Goal: Task Accomplishment & Management: Manage account settings

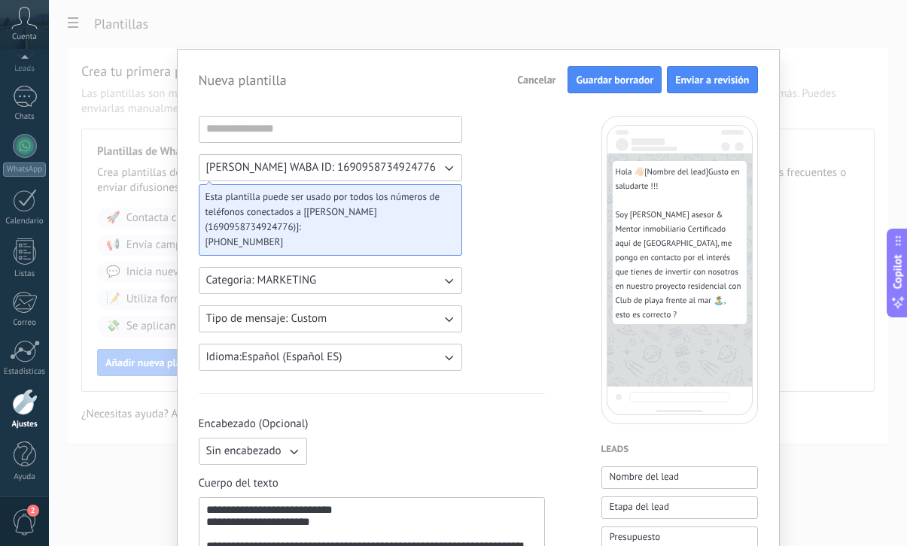
click at [582, 90] on button "Guardar borrador" at bounding box center [614, 79] width 94 height 27
type input "**********"
click at [624, 87] on button "Guardar borrador" at bounding box center [614, 79] width 94 height 27
click at [541, 84] on span "Cancelar" at bounding box center [536, 79] width 38 height 11
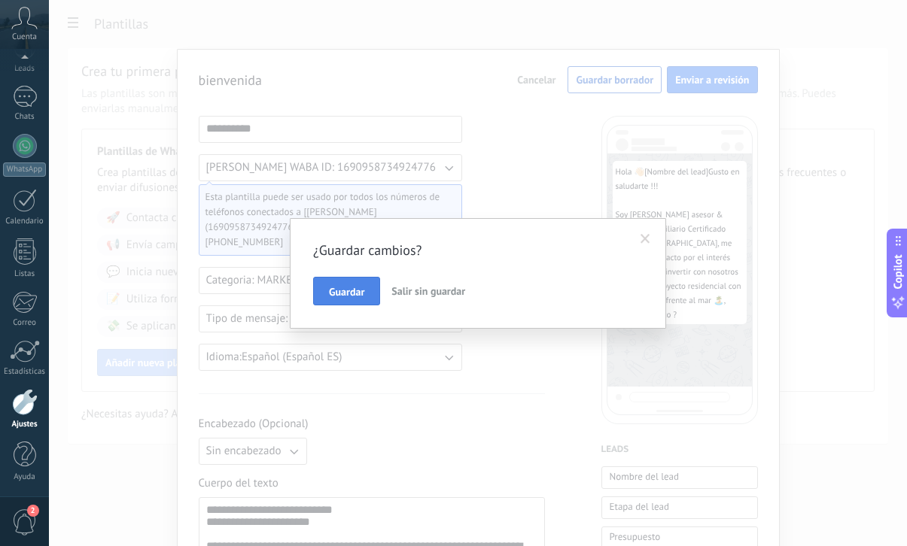
click at [351, 296] on span "Guardar" at bounding box center [346, 292] width 35 height 11
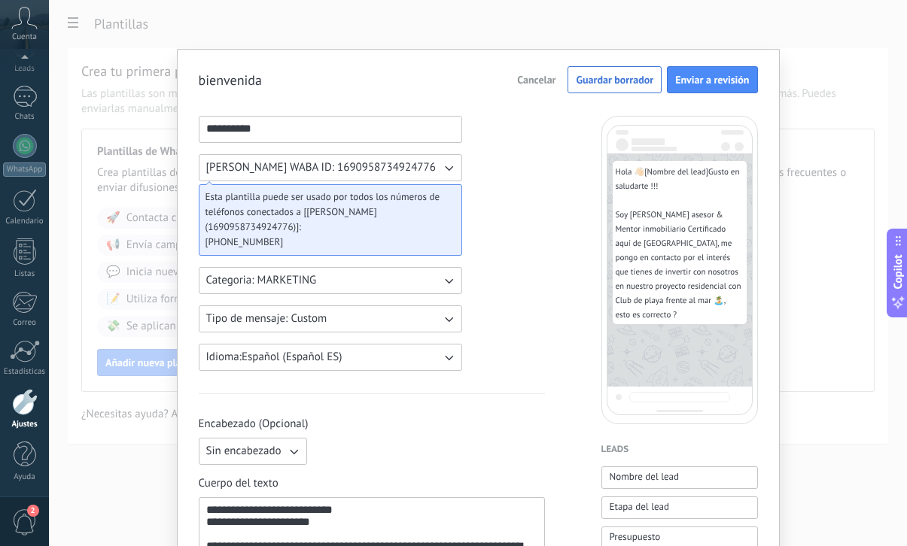
click at [522, 90] on button "Cancelar" at bounding box center [536, 79] width 52 height 23
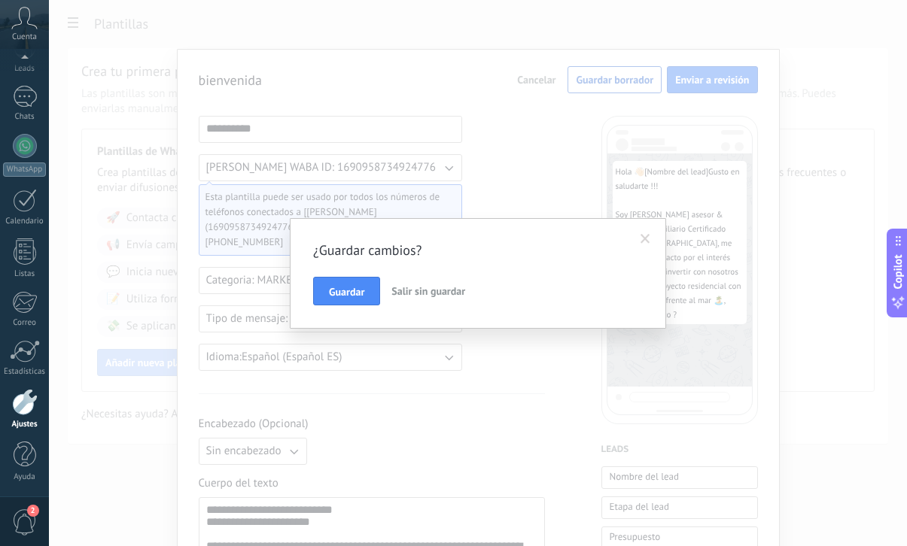
click at [441, 292] on span "Salir sin guardar" at bounding box center [428, 291] width 74 height 14
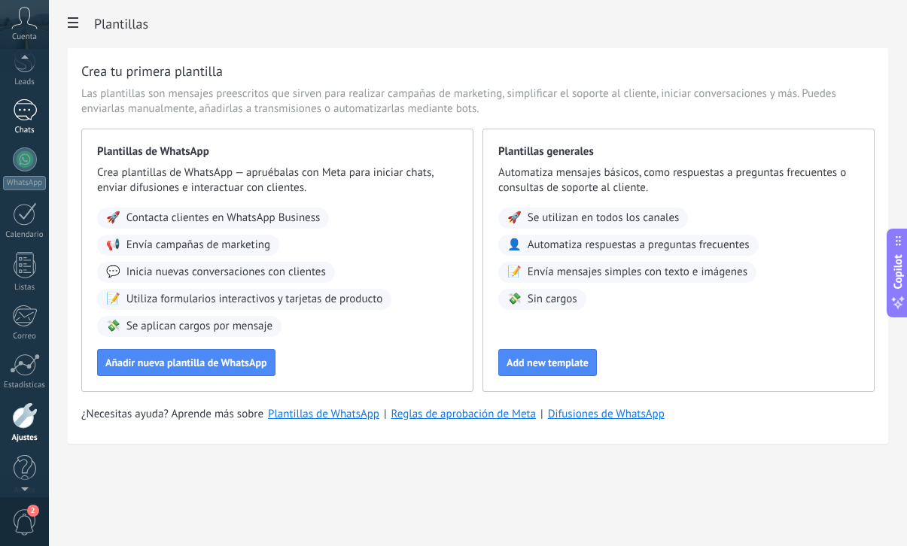
scroll to position [80, 0]
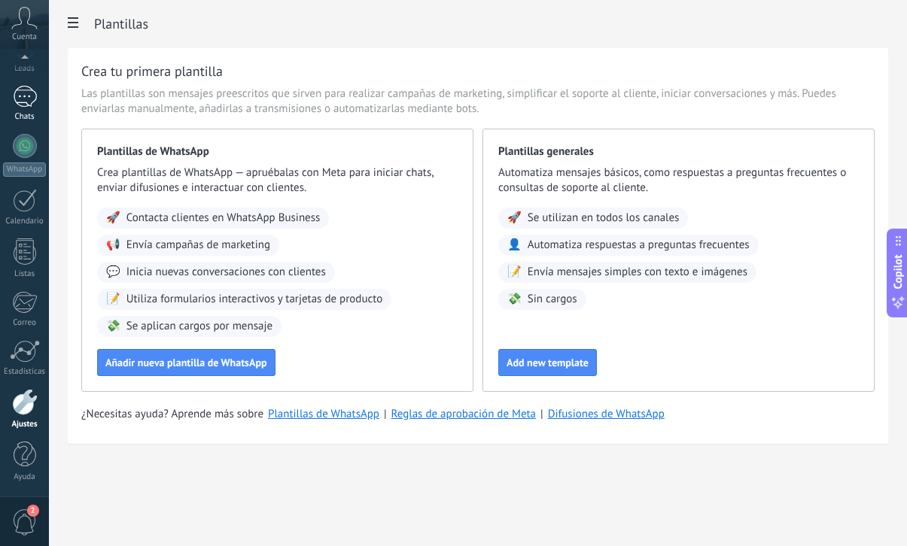
click at [32, 108] on link "Chats" at bounding box center [24, 104] width 49 height 36
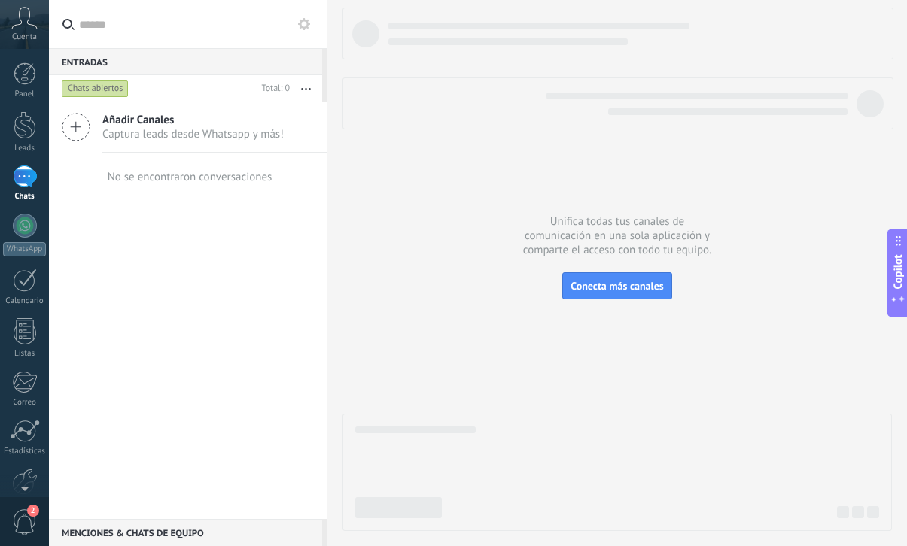
click at [199, 150] on div "Añadir Canales Captura leads desde Whatsapp y más!" at bounding box center [188, 127] width 278 height 50
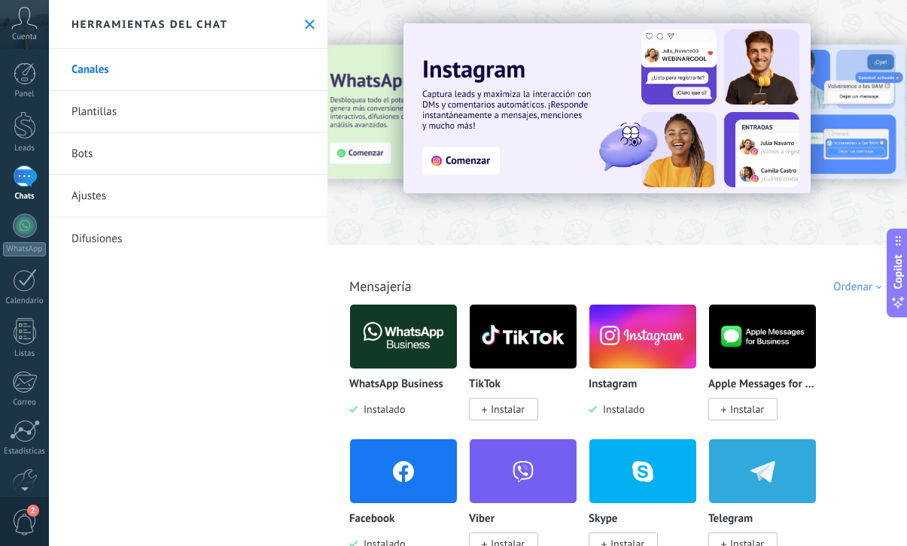
click at [424, 336] on img at bounding box center [403, 336] width 107 height 73
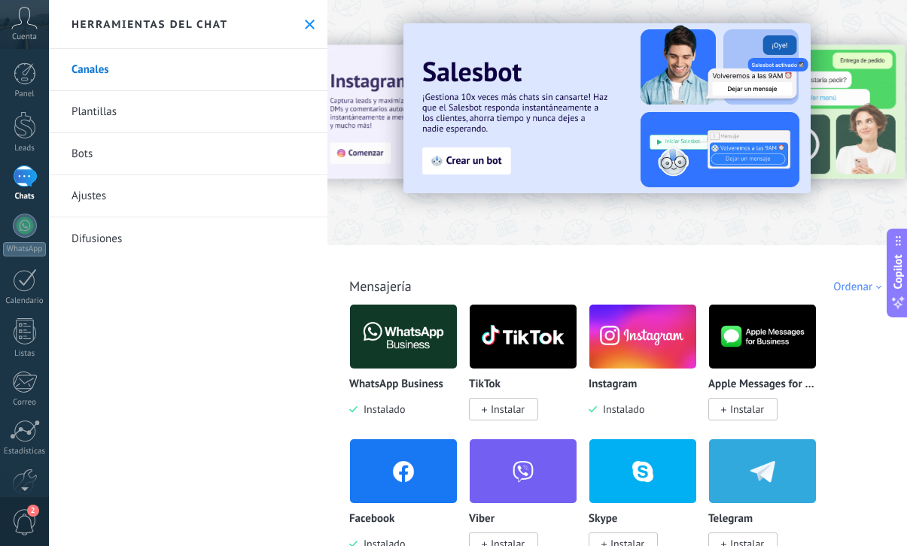
click at [636, 339] on img at bounding box center [642, 336] width 107 height 73
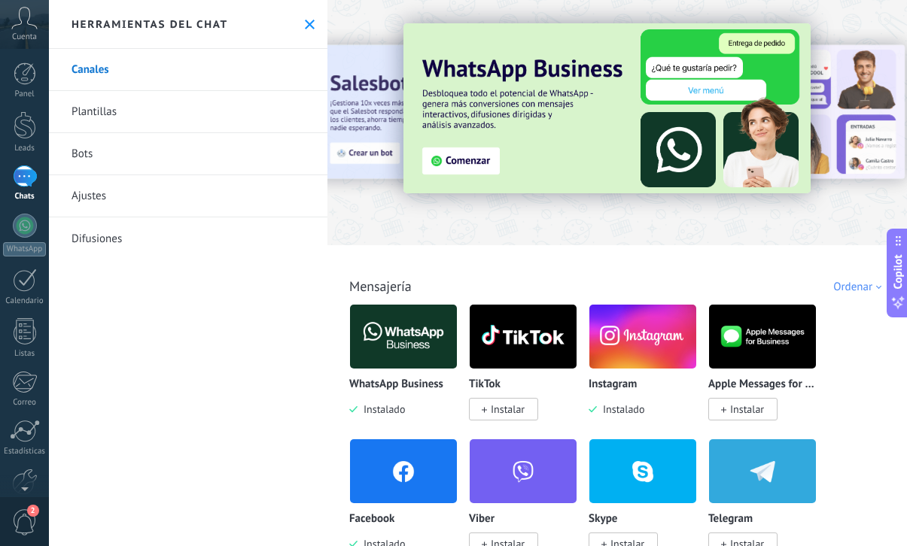
click at [412, 481] on img at bounding box center [403, 471] width 107 height 73
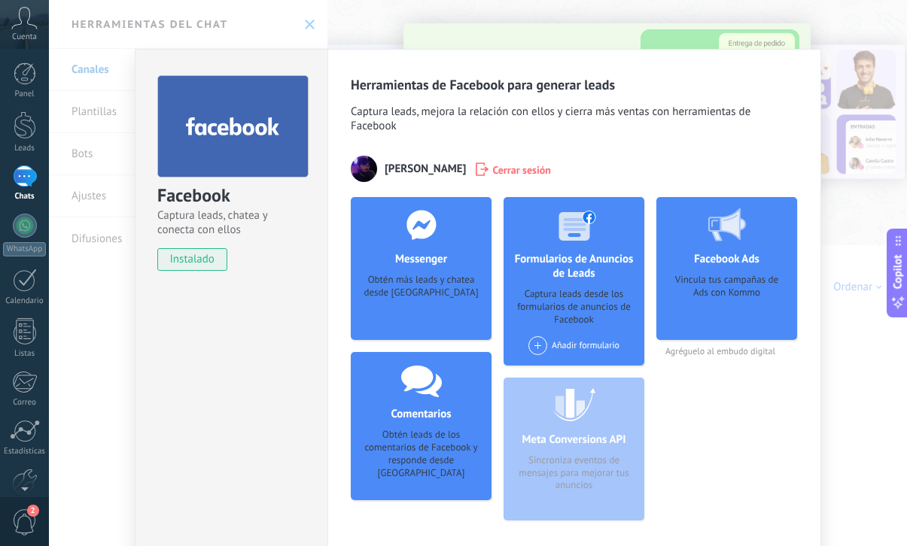
click at [533, 351] on span at bounding box center [537, 345] width 19 height 19
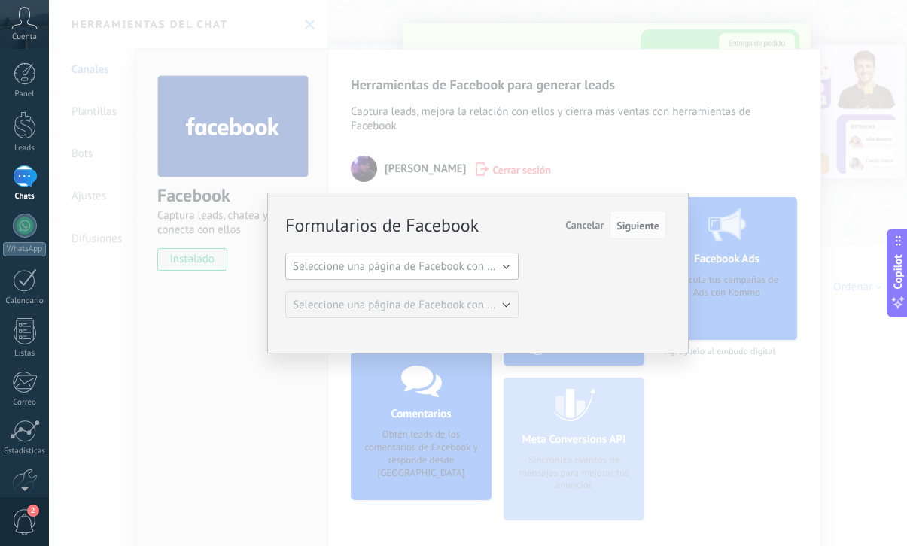
click at [452, 275] on button "Seleccione una página de Facebook con formas" at bounding box center [401, 266] width 233 height 27
click at [452, 275] on li "Seleccione una página de Facebook con formas" at bounding box center [397, 267] width 242 height 26
click at [452, 275] on button "Seleccione una página de Facebook con formas" at bounding box center [401, 266] width 233 height 27
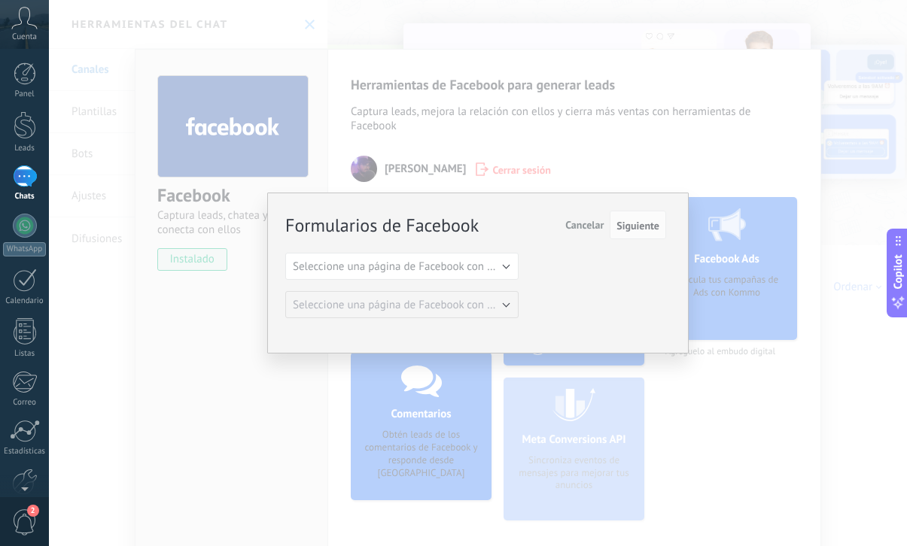
click at [591, 226] on span "Cancelar" at bounding box center [584, 225] width 38 height 14
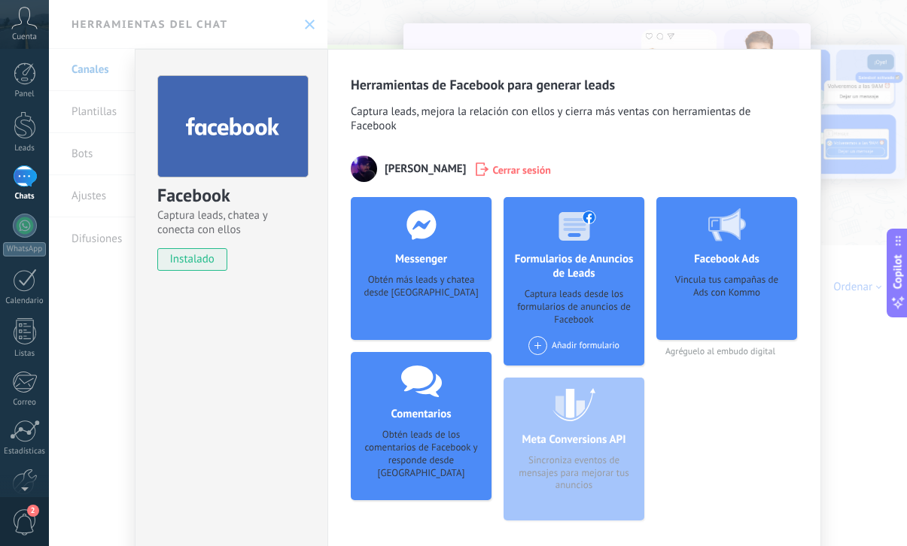
click at [841, 274] on div "Facebook Captura leads, chatea y conecta con ellos instalado Desinstalar Herram…" at bounding box center [478, 273] width 858 height 546
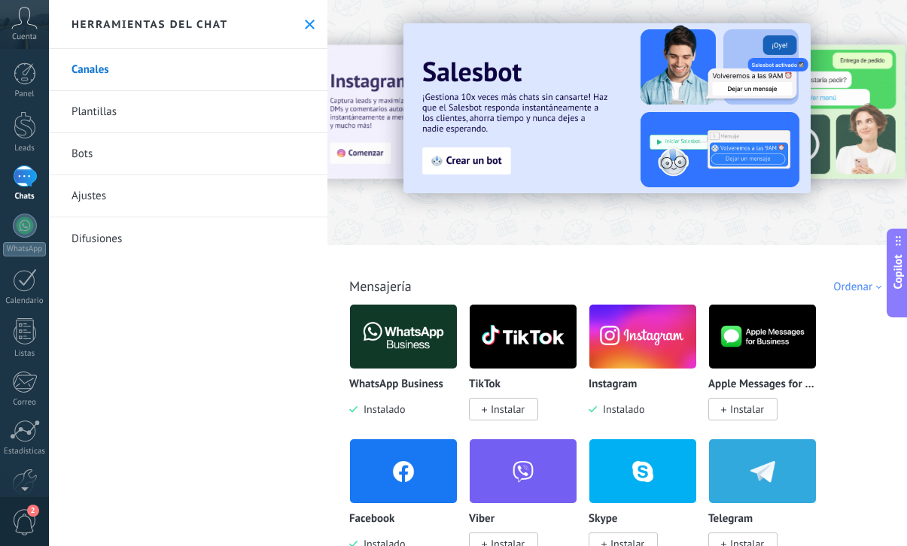
click at [400, 484] on img at bounding box center [403, 471] width 107 height 73
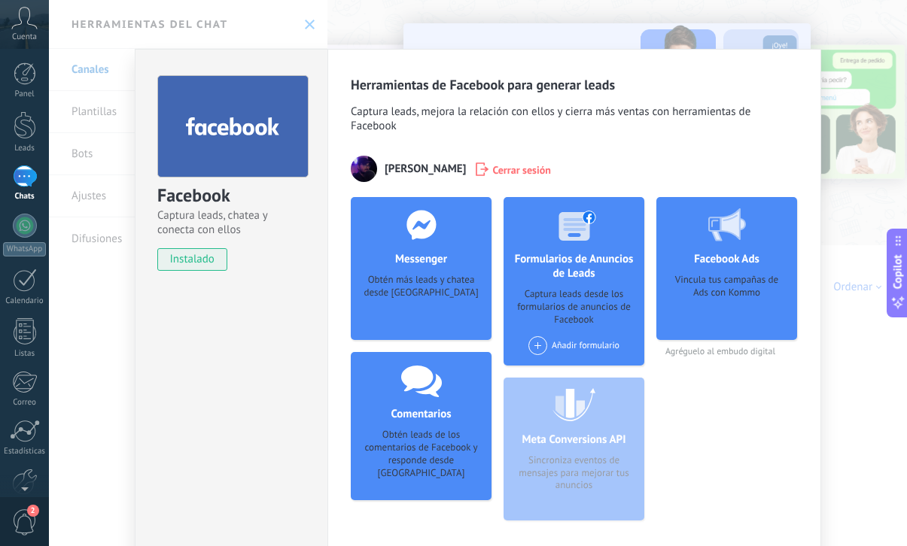
click at [579, 342] on div "Añadir formulario" at bounding box center [573, 345] width 91 height 19
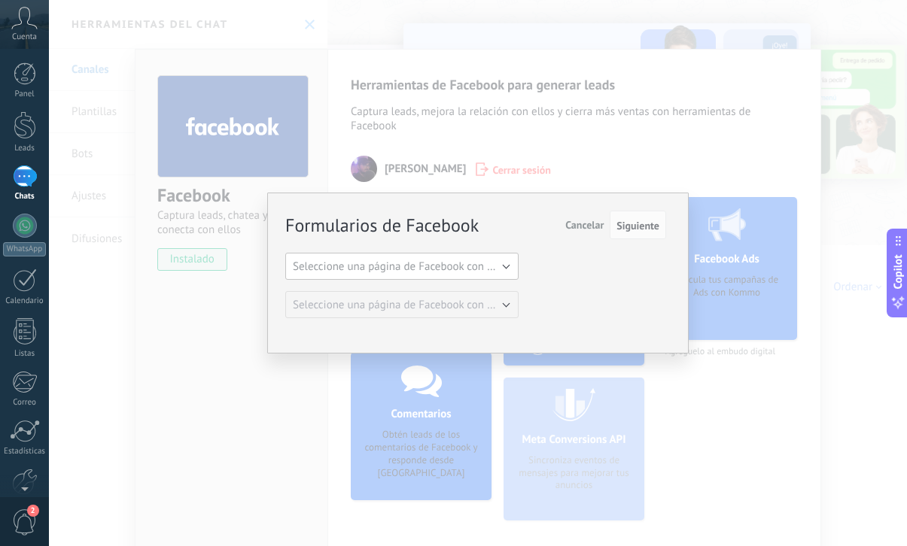
click at [494, 274] on button "Seleccione una página de Facebook con formas" at bounding box center [401, 266] width 233 height 27
click at [509, 267] on span "Seleccione una página de Facebook con formas" at bounding box center [394, 267] width 237 height 14
click at [509, 267] on span "Seleccione una página de Facebook con formas" at bounding box center [406, 267] width 227 height 14
click at [509, 267] on span "Seleccione una página de Facebook con formas" at bounding box center [394, 267] width 237 height 14
click at [509, 267] on span "Seleccione una página de Facebook con formas" at bounding box center [406, 267] width 227 height 14
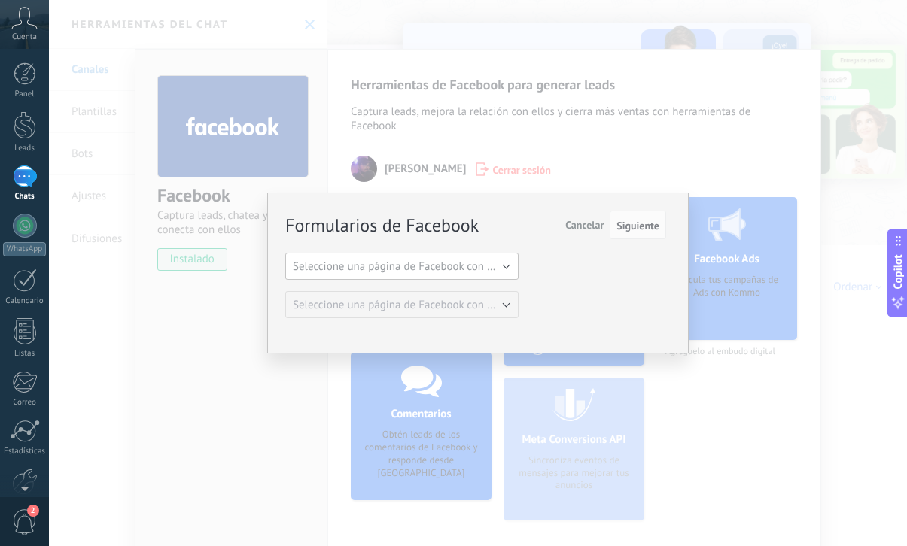
click at [509, 267] on span "Seleccione una página de Facebook con formas" at bounding box center [406, 267] width 227 height 14
click at [509, 267] on span "Seleccione una página de Facebook con formas" at bounding box center [394, 267] width 237 height 14
click at [509, 267] on span "Seleccione una página de Facebook con formas" at bounding box center [406, 267] width 227 height 14
click at [0, 0] on span "Seleccione una página de Facebook con formas" at bounding box center [0, 0] width 0 height 0
click at [509, 267] on span "Seleccione una página de Facebook con formas" at bounding box center [406, 267] width 227 height 14
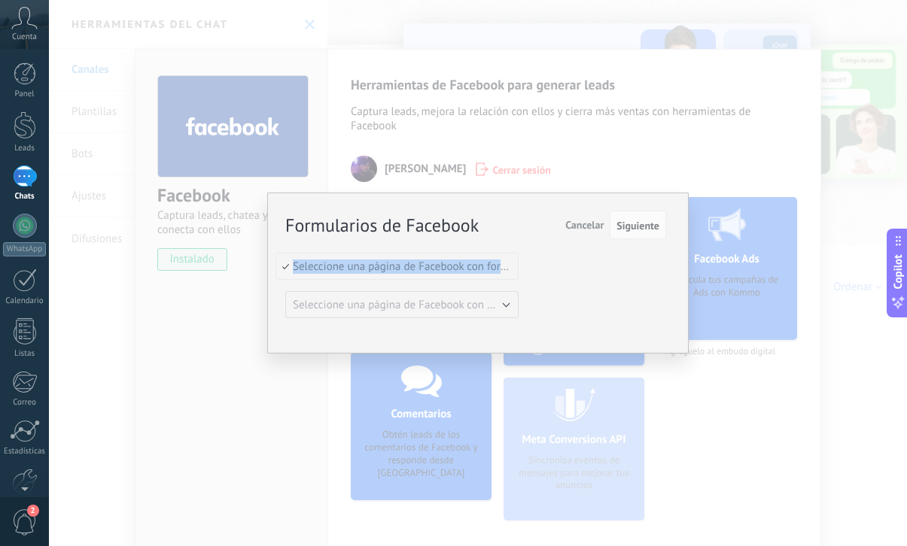
click at [509, 267] on span "Seleccione una página de Facebook con formas" at bounding box center [394, 267] width 237 height 14
click at [509, 267] on span "Seleccione una página de Facebook con formas" at bounding box center [406, 267] width 227 height 14
click at [585, 226] on span "Cancelar" at bounding box center [584, 225] width 38 height 14
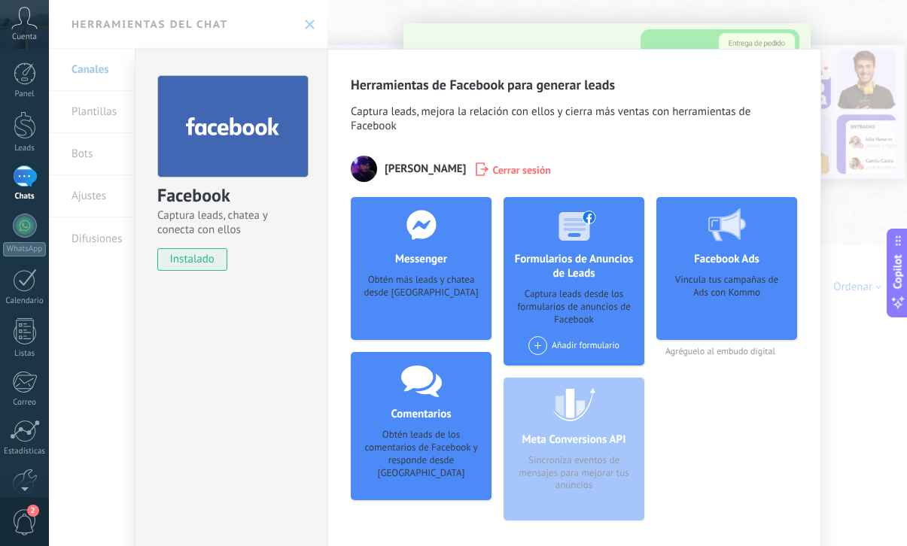
click at [430, 246] on div at bounding box center [421, 224] width 149 height 55
click at [674, 332] on div "Facebook Ads Vincula tus campañas de Ads con Kommo" at bounding box center [726, 268] width 141 height 143
click at [566, 506] on div "Meta Conversions API Sincroniza eventos de mensajes para mejorar tus anuncios" at bounding box center [573, 449] width 141 height 143
click at [397, 454] on div "Obtén leads de los comentarios de Facebook y responde desde [GEOGRAPHIC_DATA]" at bounding box center [421, 454] width 117 height 51
click at [564, 345] on div "Añadir formulario" at bounding box center [573, 345] width 91 height 19
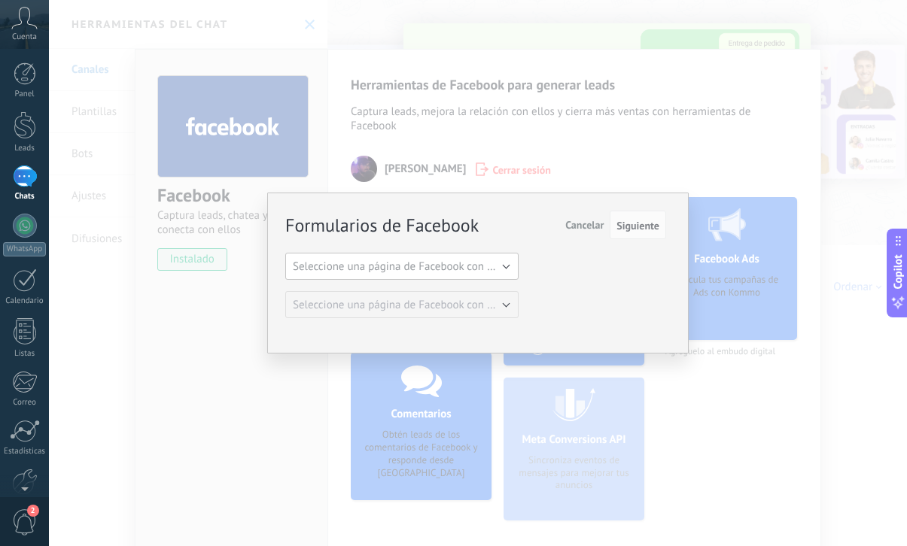
click at [499, 272] on span "Seleccione una página de Facebook con formas" at bounding box center [406, 267] width 227 height 14
click at [573, 229] on span "Cancelar" at bounding box center [584, 225] width 38 height 14
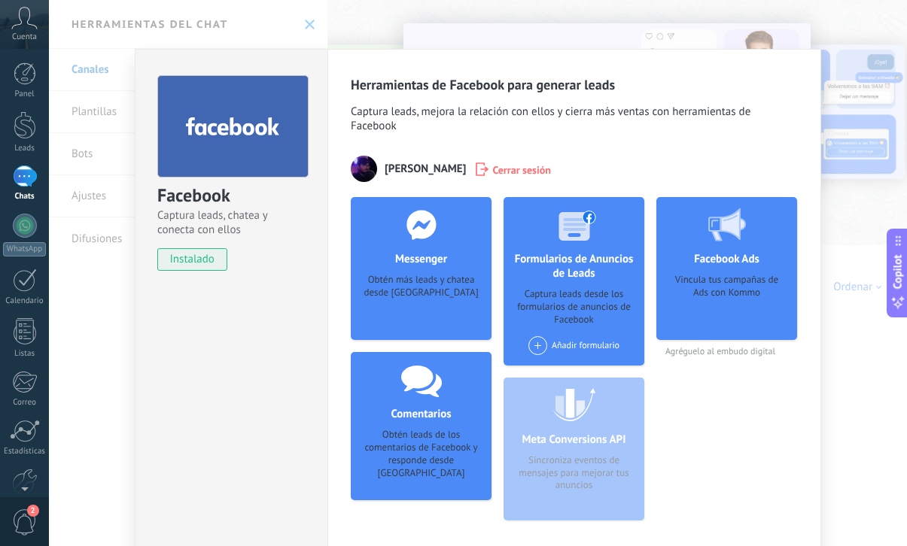
click at [349, 22] on div "Facebook Captura leads, chatea y conecta con ellos instalado Desinstalar Herram…" at bounding box center [478, 273] width 858 height 546
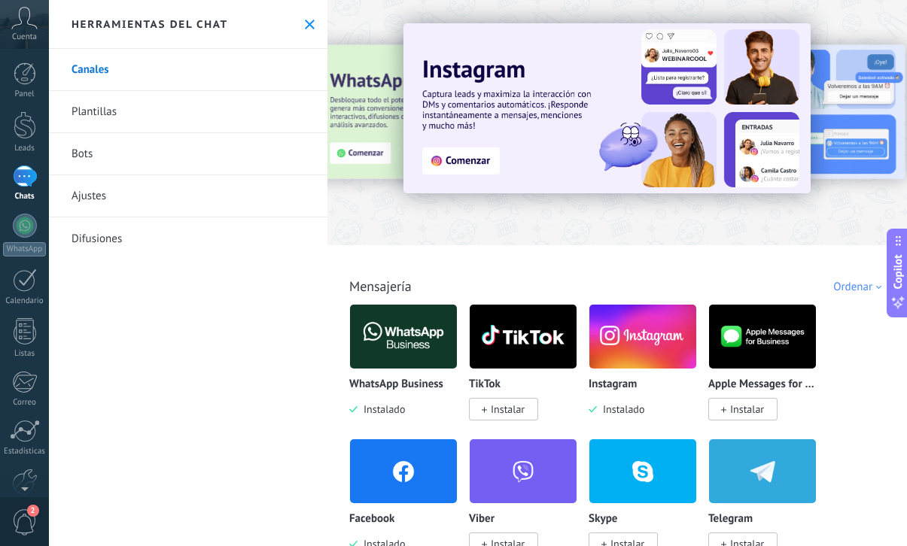
click at [381, 474] on img at bounding box center [403, 471] width 107 height 73
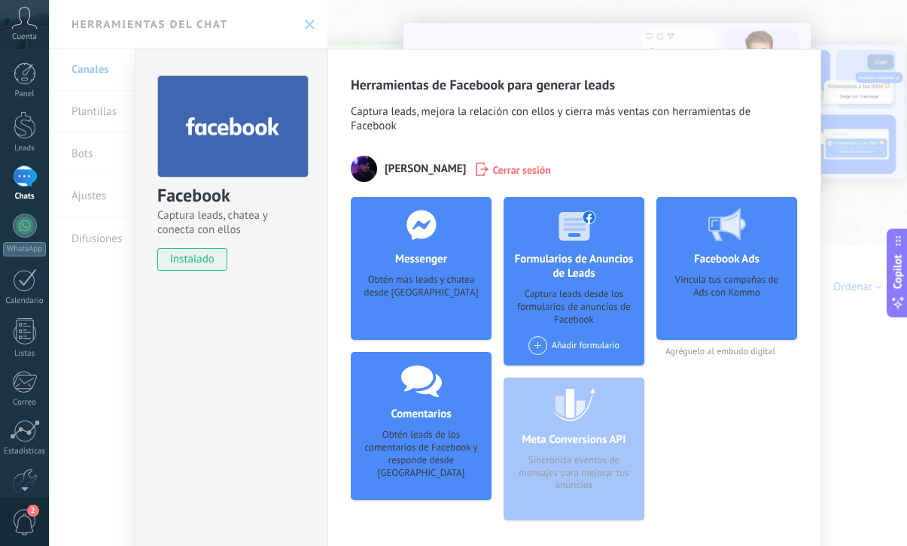
click at [492, 177] on span "Cerrar sesión" at bounding box center [521, 169] width 59 height 15
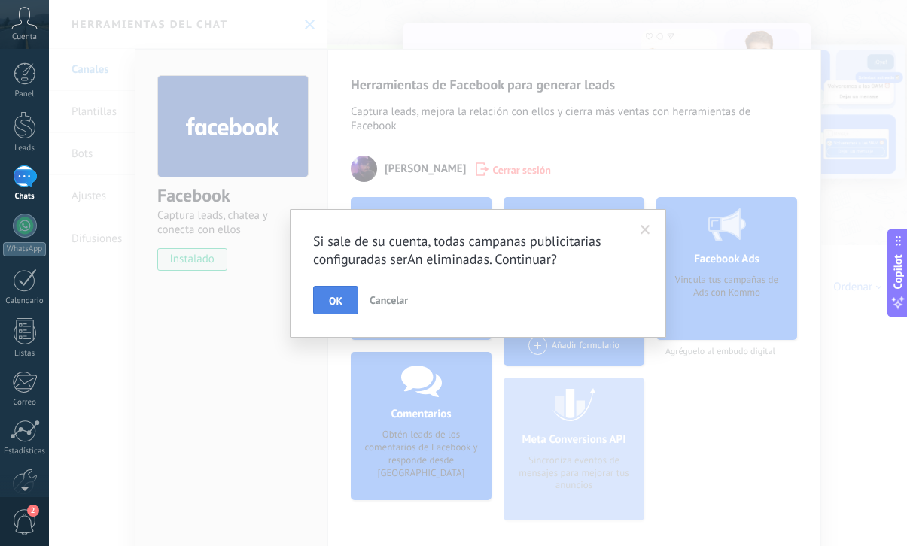
click at [333, 308] on button "OK" at bounding box center [335, 300] width 45 height 29
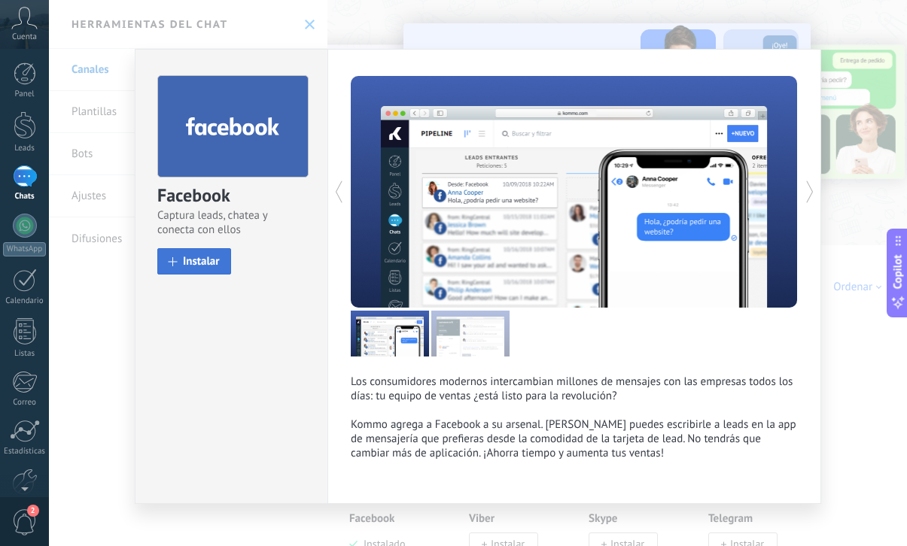
click at [196, 273] on button "Instalar" at bounding box center [194, 261] width 74 height 26
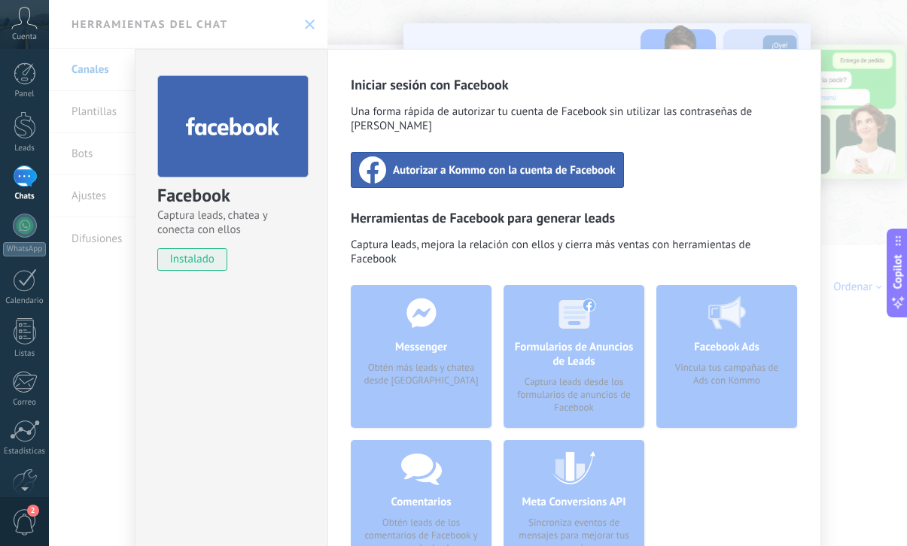
click at [468, 166] on div "Autorizar a Kommo con la cuenta de Facebook" at bounding box center [487, 170] width 273 height 36
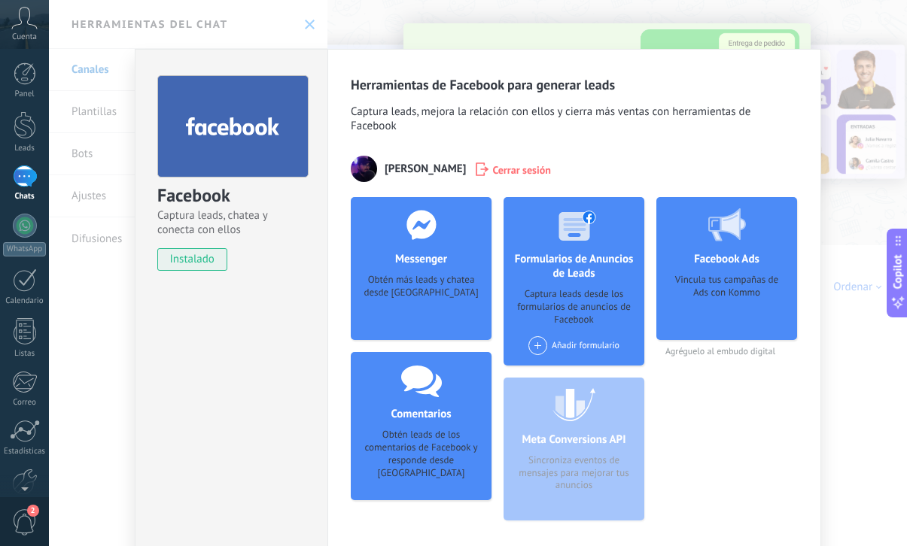
click at [561, 344] on div "Añadir formulario" at bounding box center [573, 345] width 91 height 19
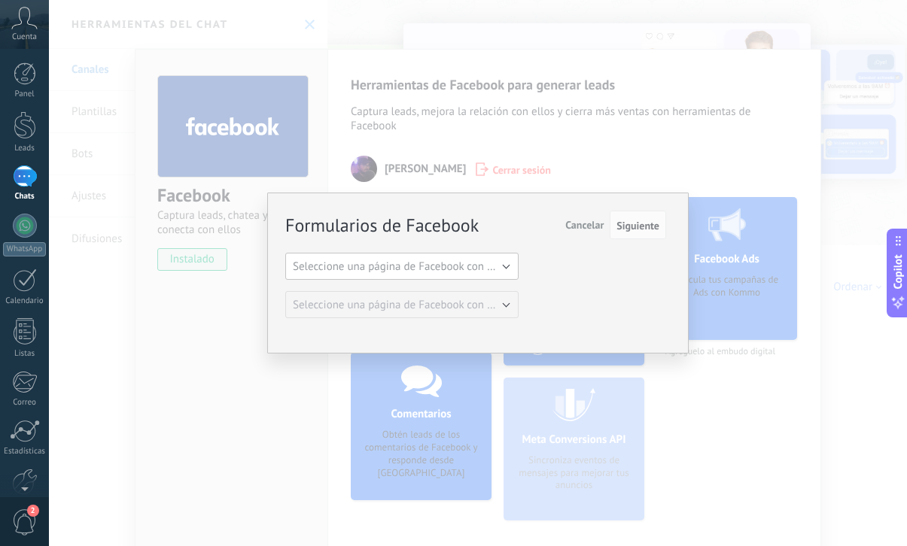
click at [470, 263] on span "Seleccione una página de Facebook con formas" at bounding box center [406, 267] width 227 height 14
click at [488, 269] on span "Seleccione una página de Facebook con formas" at bounding box center [394, 267] width 237 height 14
click at [488, 269] on span "Seleccione una página de Facebook con formas" at bounding box center [406, 267] width 227 height 14
click at [477, 257] on button "Seleccione una página de Facebook con formas" at bounding box center [401, 266] width 233 height 27
click at [477, 257] on li "Seleccione una página de Facebook con formas" at bounding box center [397, 267] width 242 height 26
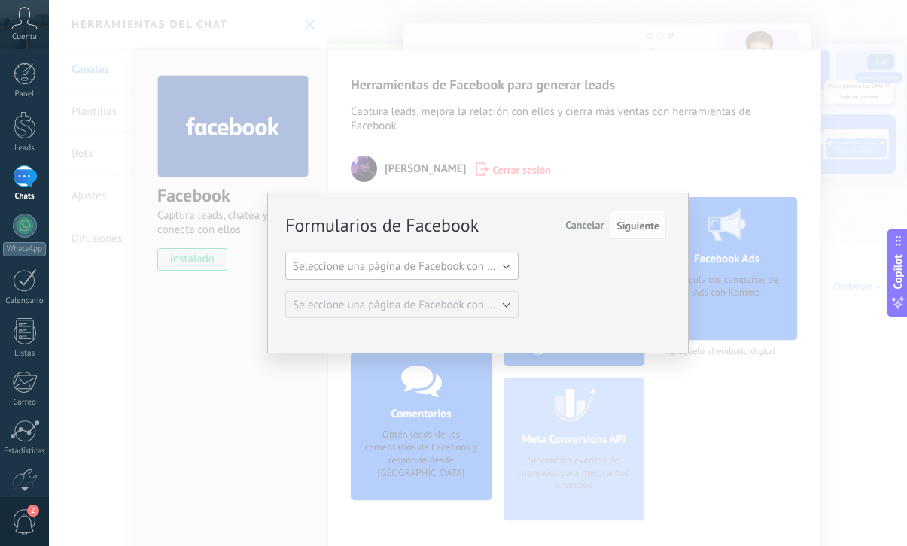
click at [477, 257] on button "Seleccione una página de Facebook con formas" at bounding box center [401, 266] width 233 height 27
click at [477, 260] on span "Seleccione una página de Facebook con formas" at bounding box center [394, 267] width 237 height 14
click at [582, 225] on span "Cancelar" at bounding box center [584, 225] width 38 height 14
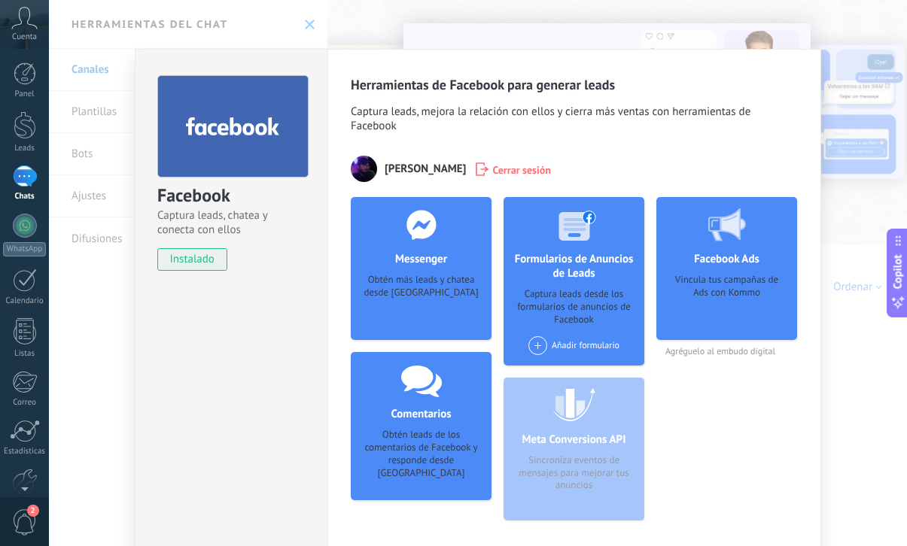
click at [848, 260] on div "Facebook Captura leads, chatea y conecta con ellos instalado Desinstalar Herram…" at bounding box center [478, 273] width 858 height 546
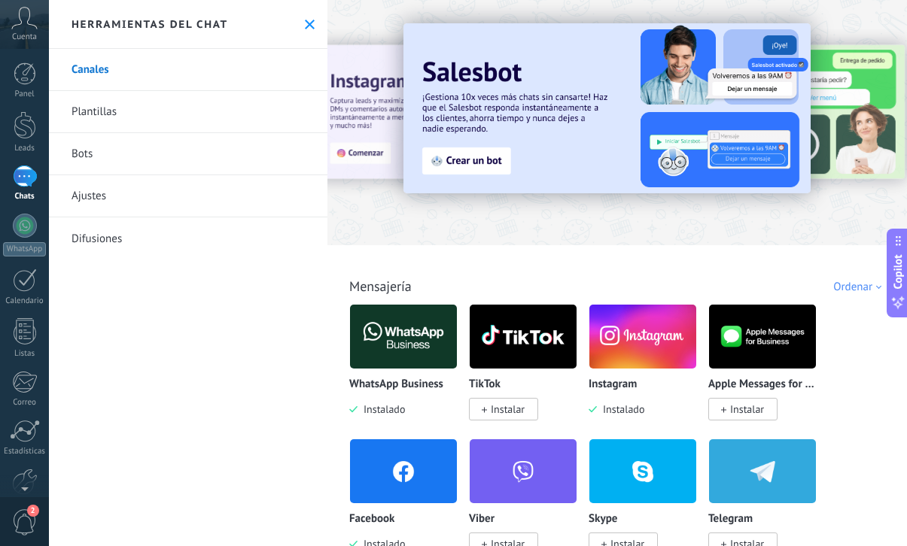
scroll to position [100, 0]
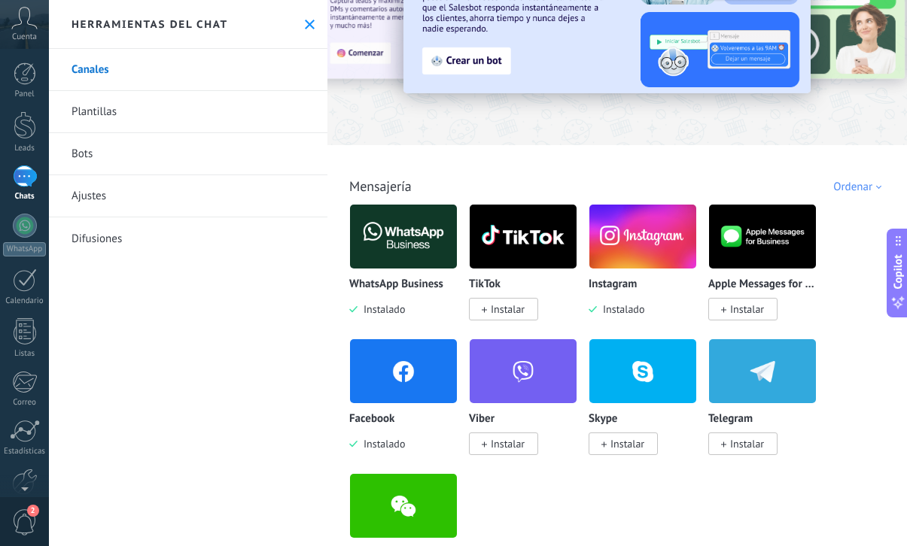
click at [664, 254] on img at bounding box center [642, 236] width 107 height 73
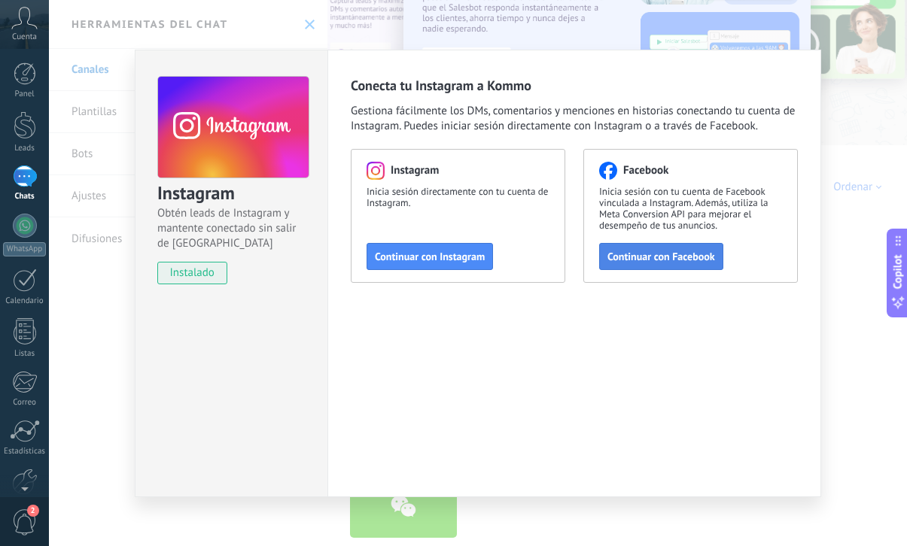
click at [632, 261] on span "Continuar con Facebook" at bounding box center [661, 256] width 108 height 11
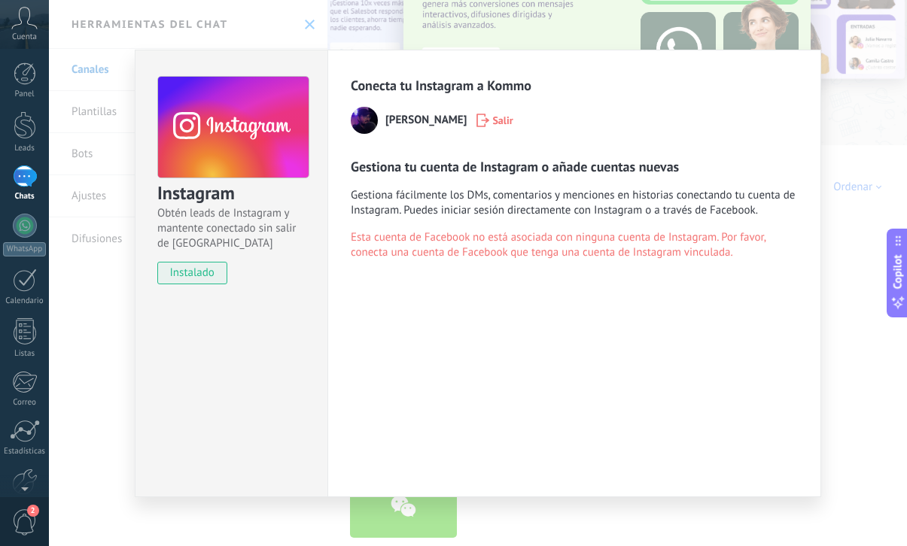
click at [492, 117] on span "Salir" at bounding box center [502, 120] width 20 height 11
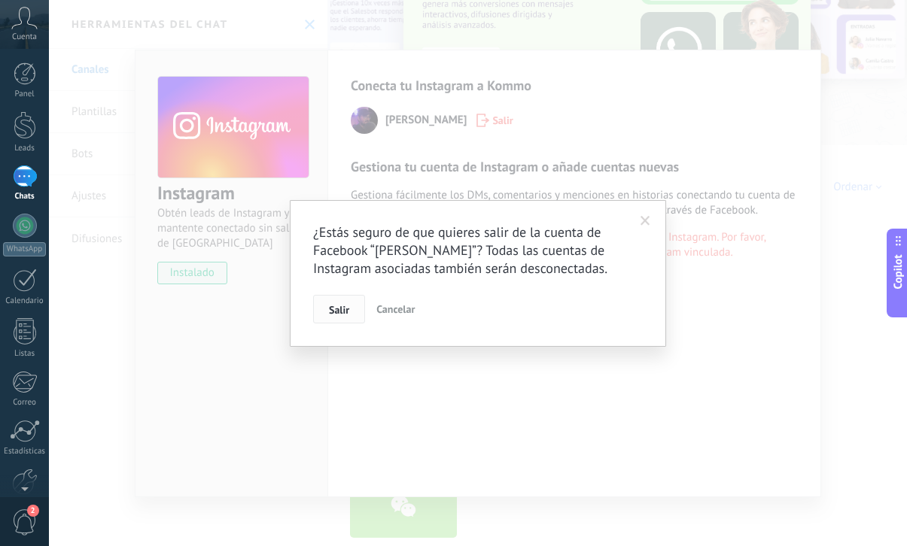
click at [331, 307] on span "Salir" at bounding box center [339, 310] width 20 height 11
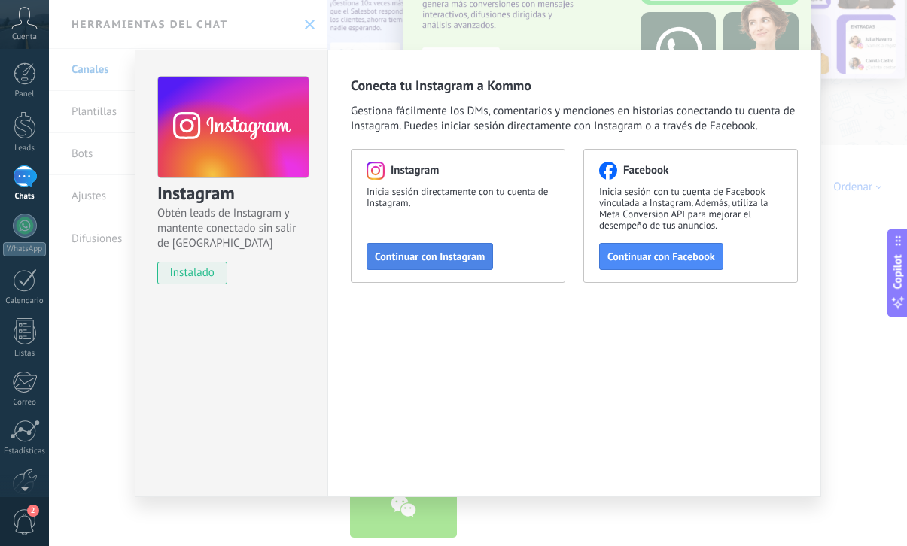
click at [424, 257] on span "Continuar con Instagram" at bounding box center [430, 256] width 110 height 11
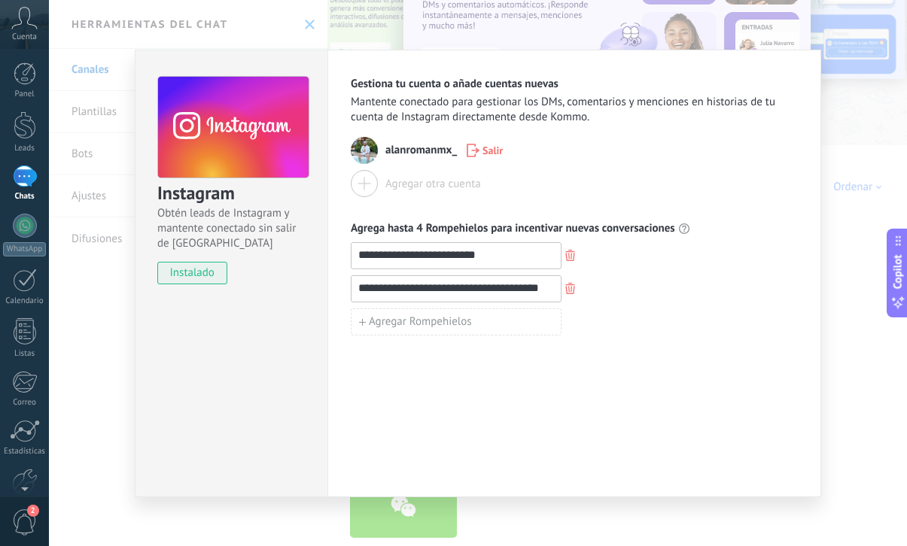
click at [846, 291] on div "**********" at bounding box center [478, 273] width 858 height 546
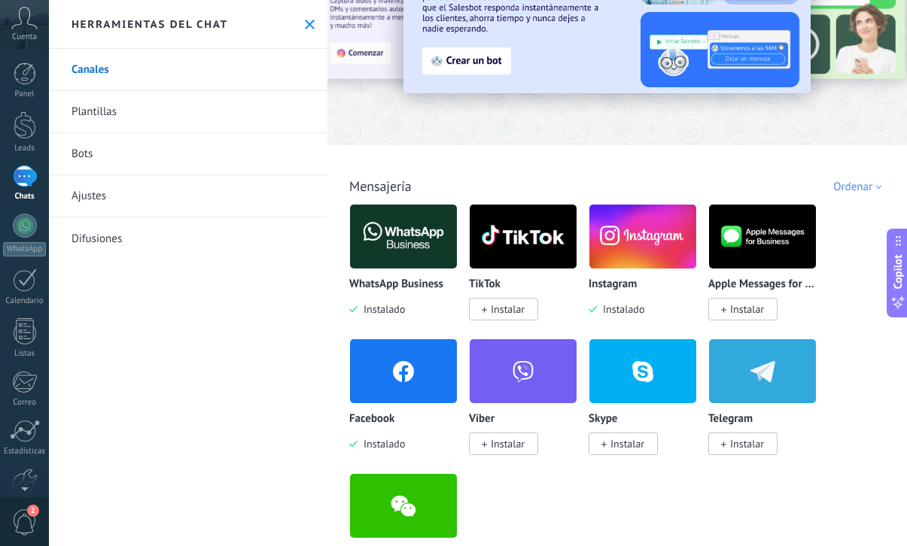
click at [388, 379] on img at bounding box center [403, 371] width 107 height 73
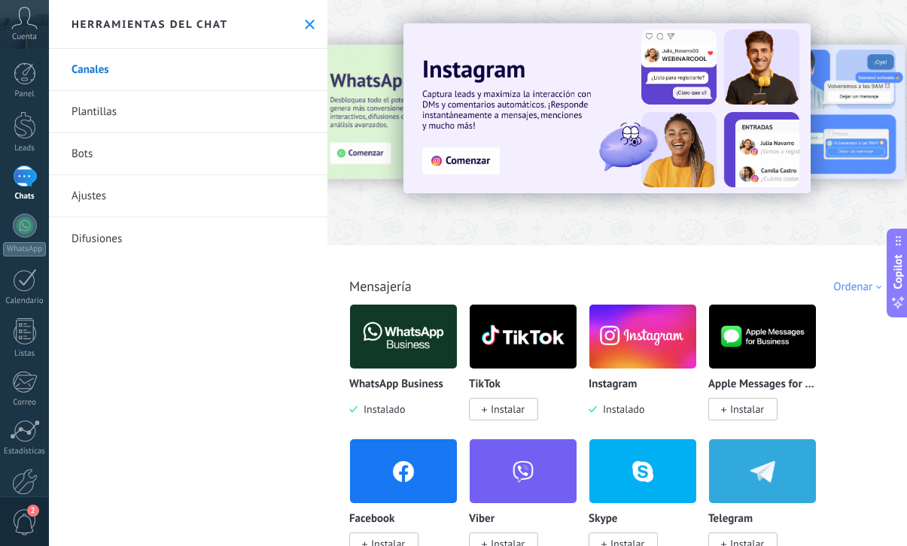
click at [631, 336] on img at bounding box center [642, 336] width 107 height 73
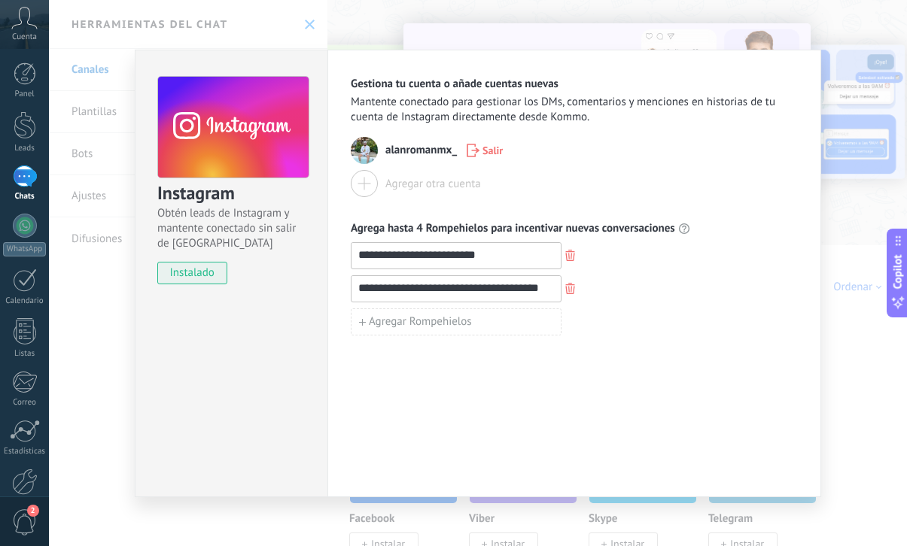
click at [865, 343] on div "**********" at bounding box center [478, 273] width 858 height 546
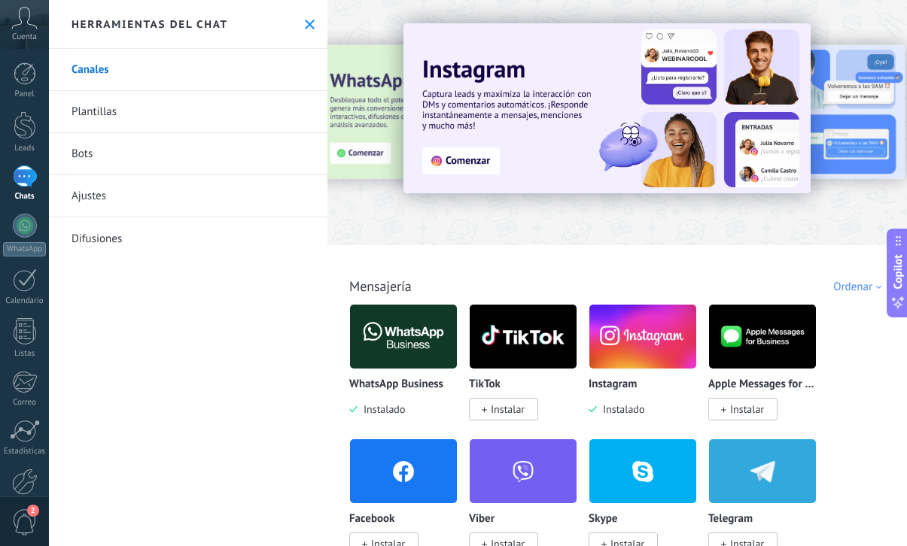
click at [435, 348] on img at bounding box center [403, 336] width 107 height 73
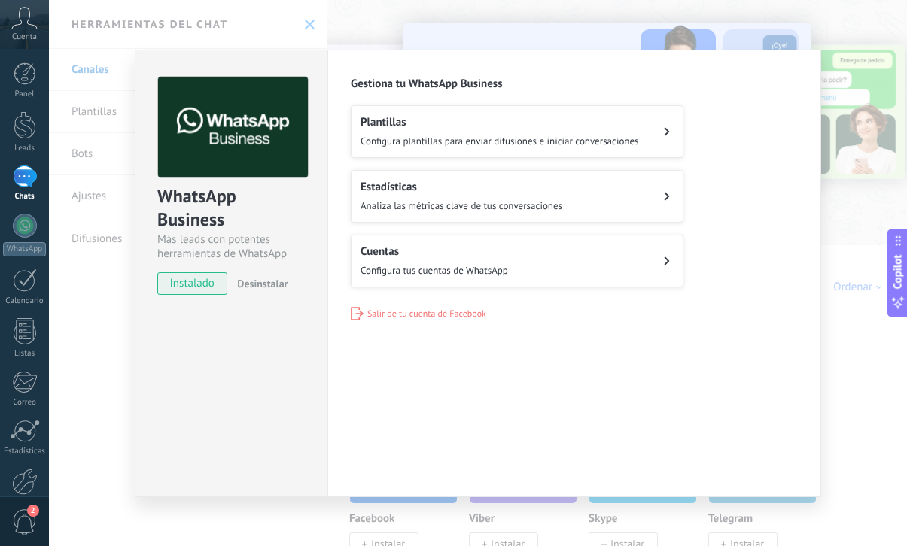
click at [828, 351] on div "WhatsApp Business Más leads con potentes herramientas de WhatsApp instalado Des…" at bounding box center [478, 273] width 858 height 546
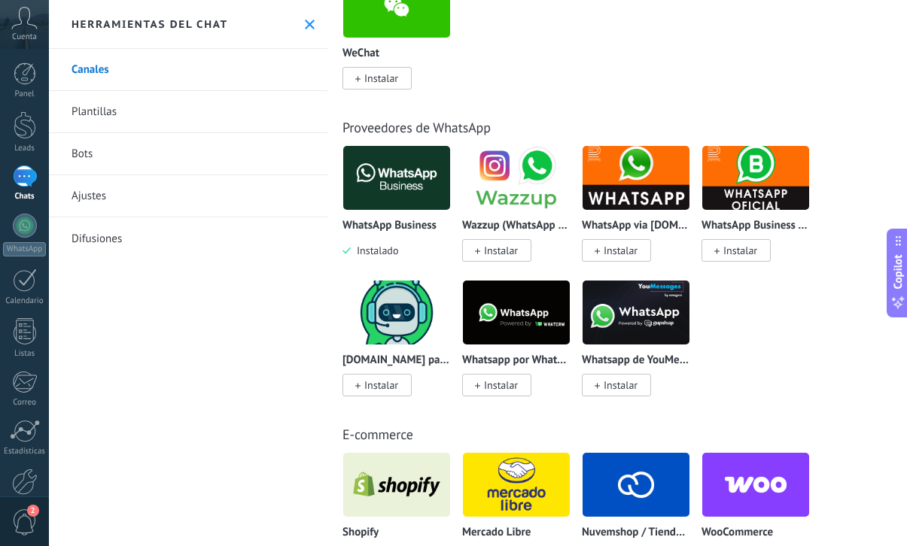
scroll to position [0, 7]
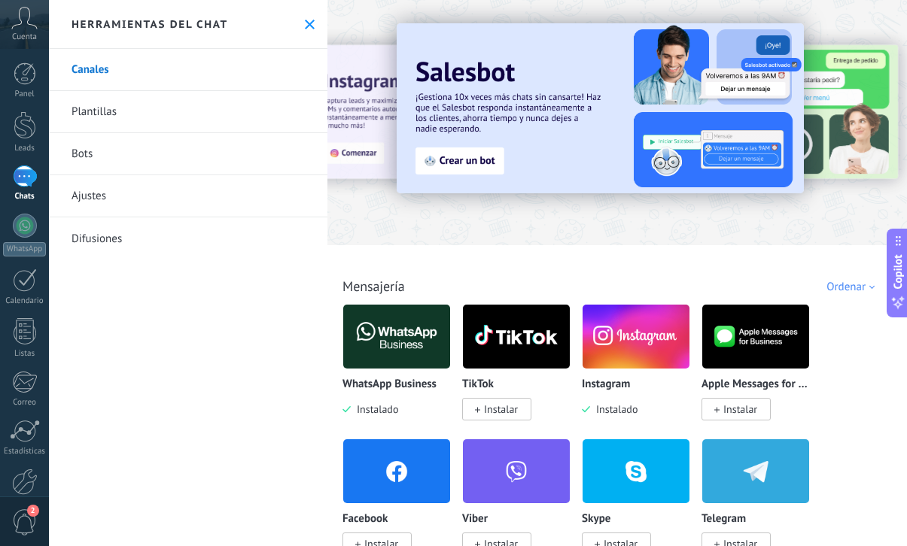
click at [407, 464] on img at bounding box center [396, 471] width 107 height 73
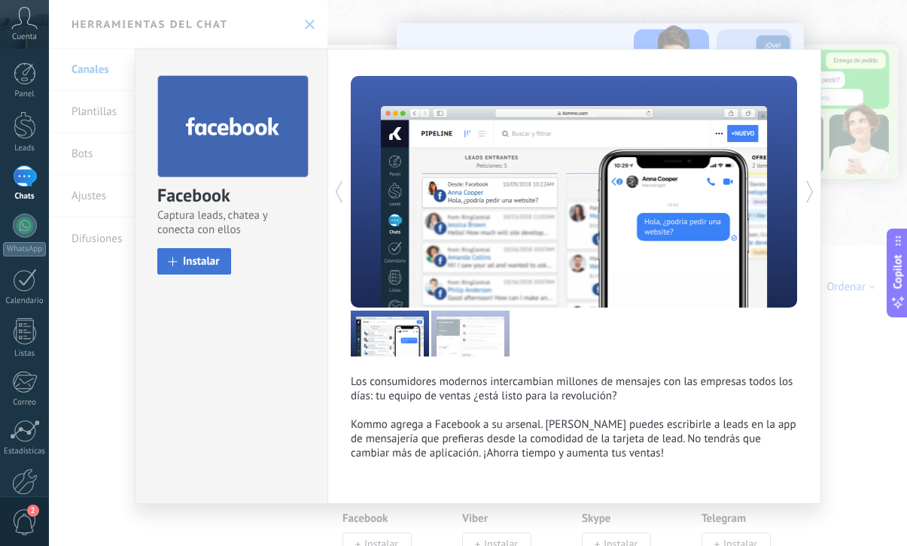
click at [202, 260] on span "Instalar" at bounding box center [201, 261] width 37 height 11
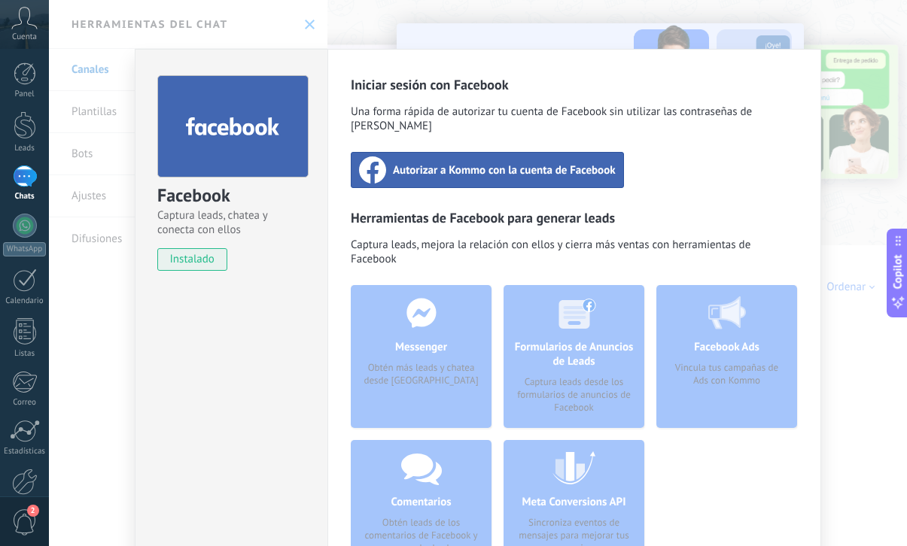
click at [454, 163] on span "Autorizar a Kommo con la cuenta de Facebook" at bounding box center [504, 170] width 223 height 15
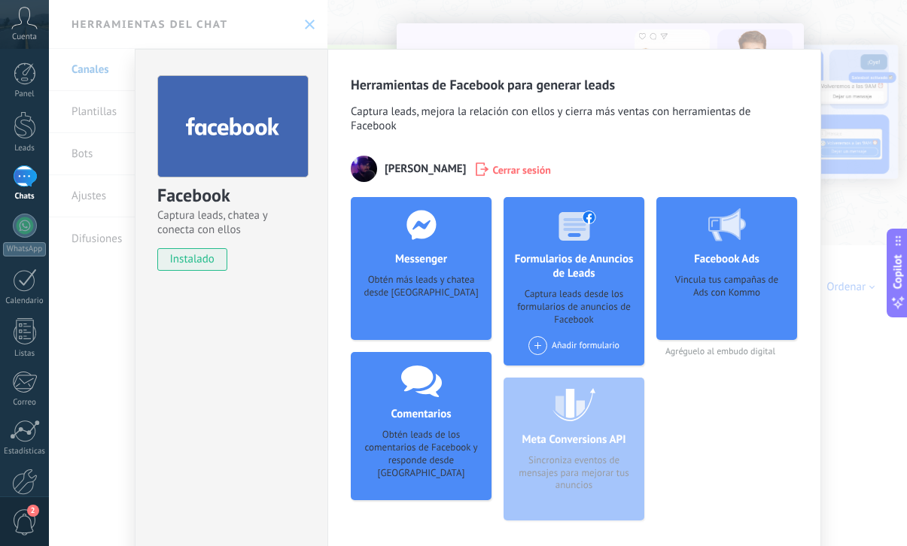
click at [566, 334] on div "Formularios de Anuncios de Leads Captura leads desde los formularios de anuncio…" at bounding box center [573, 281] width 141 height 169
click at [563, 349] on div "Añadir formulario" at bounding box center [573, 345] width 91 height 19
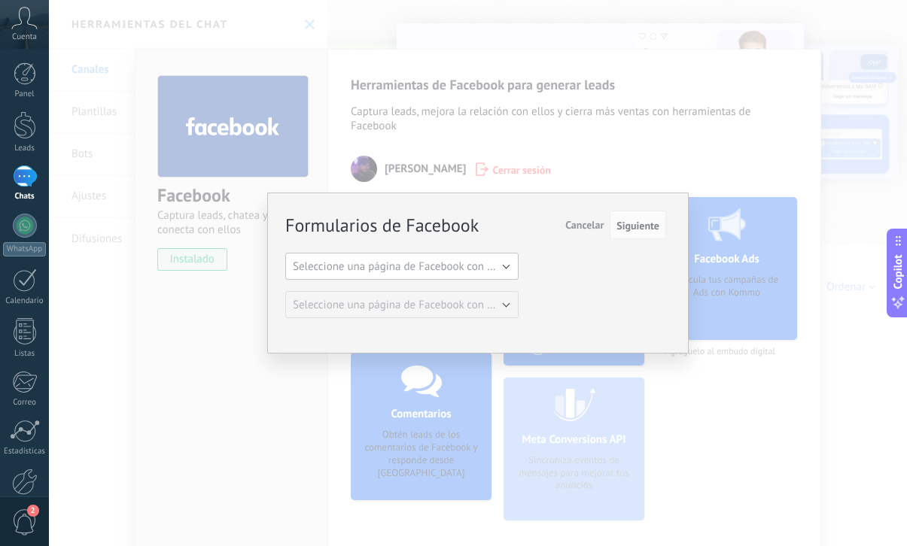
click at [478, 266] on span "Seleccione una página de Facebook con formas" at bounding box center [406, 267] width 227 height 14
click at [478, 266] on span "Seleccione una página de Facebook con formas" at bounding box center [394, 267] width 237 height 14
click at [654, 229] on span "Siguiente" at bounding box center [637, 225] width 43 height 11
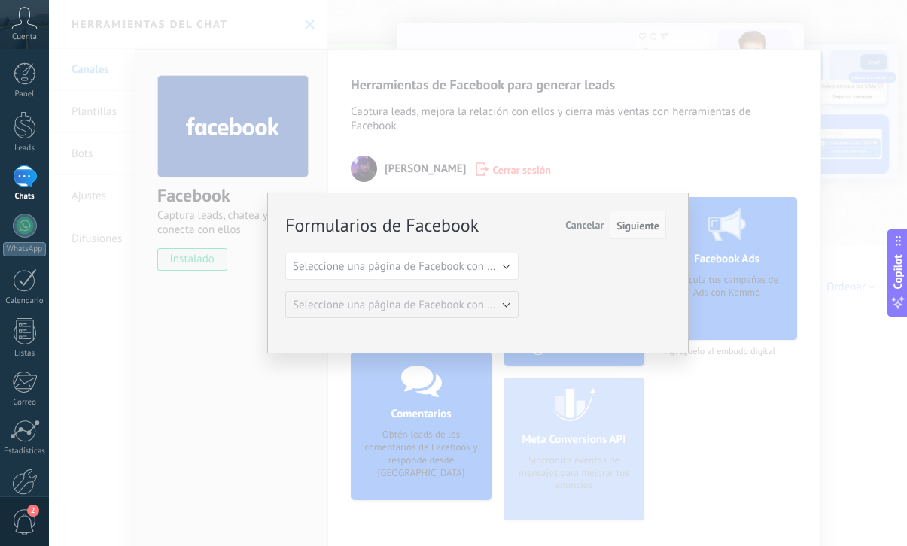
click at [654, 229] on span "Siguiente" at bounding box center [637, 225] width 43 height 11
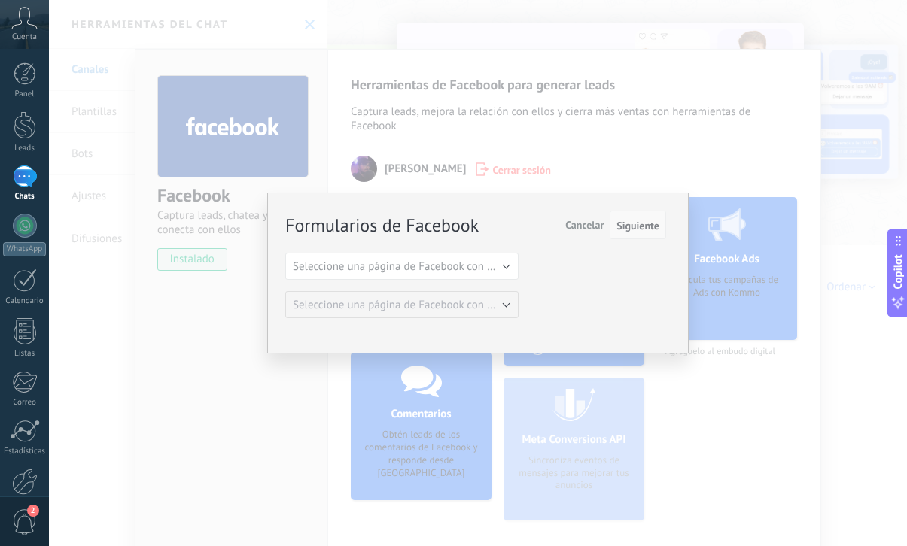
click at [653, 229] on span "Siguiente" at bounding box center [637, 225] width 43 height 11
click at [647, 229] on span "Siguiente" at bounding box center [637, 225] width 43 height 11
click at [642, 229] on span "Siguiente" at bounding box center [637, 225] width 43 height 11
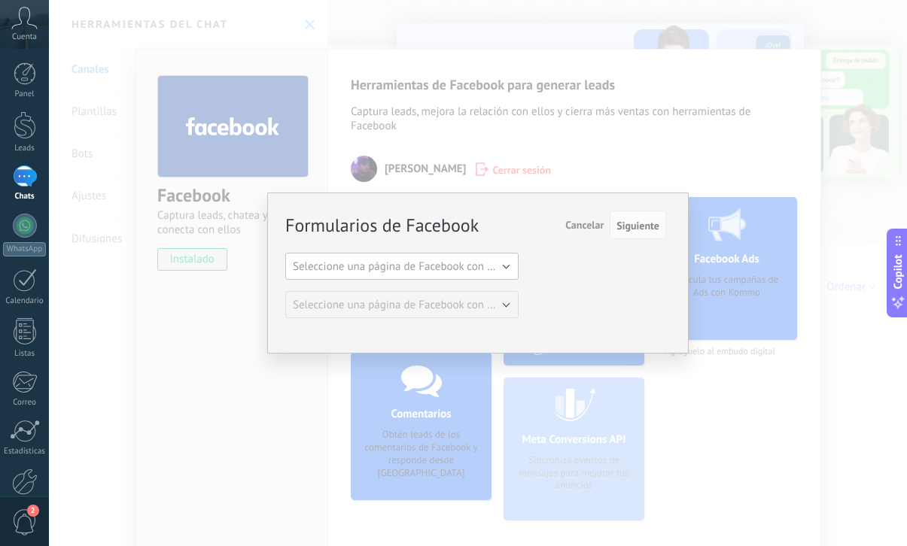
click at [464, 270] on span "Seleccione una página de Facebook con formas" at bounding box center [406, 267] width 227 height 14
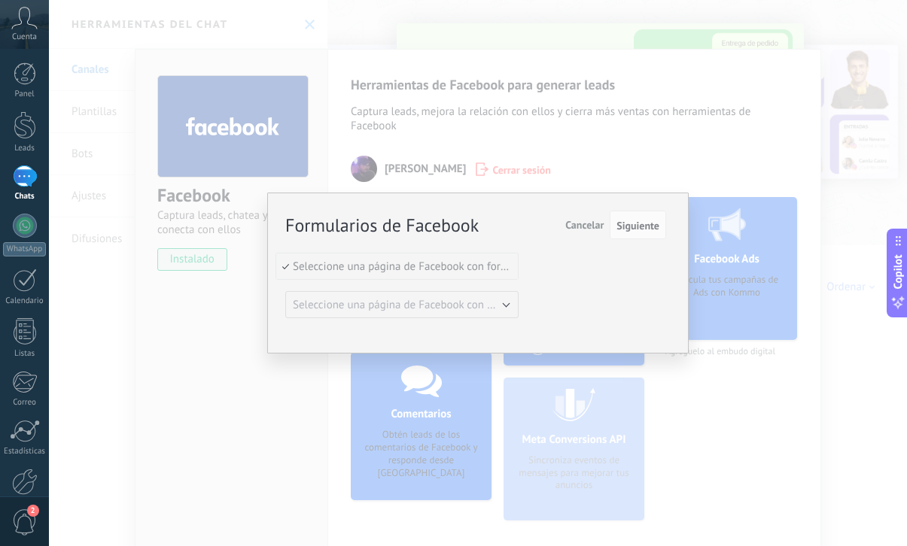
click at [460, 272] on span "Seleccione una página de Facebook con formas" at bounding box center [394, 267] width 237 height 14
click at [460, 272] on span "Seleccione una página de Facebook con formas" at bounding box center [406, 267] width 227 height 14
click at [497, 265] on span "Seleccione una página de Facebook con formas" at bounding box center [406, 267] width 227 height 14
click at [588, 225] on span "Cancelar" at bounding box center [584, 225] width 38 height 14
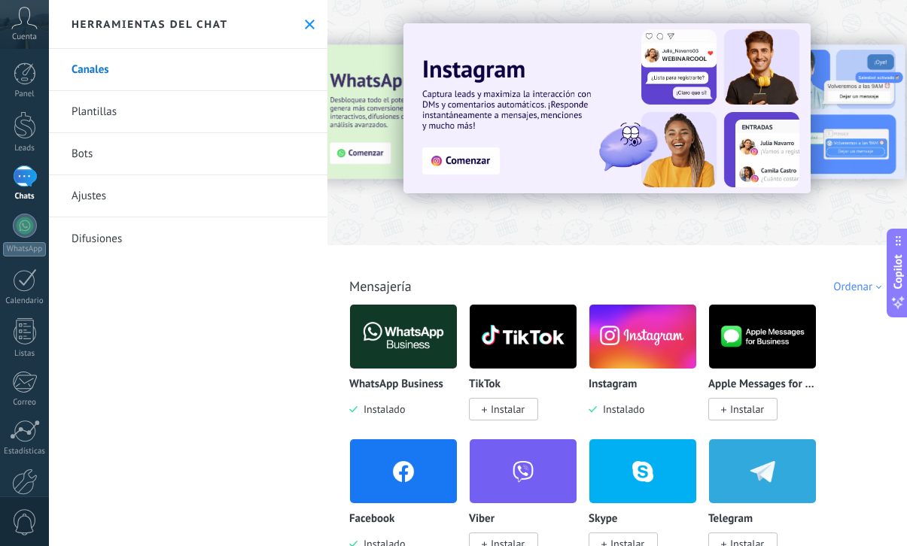
click at [130, 205] on link "Ajustes" at bounding box center [188, 196] width 278 height 42
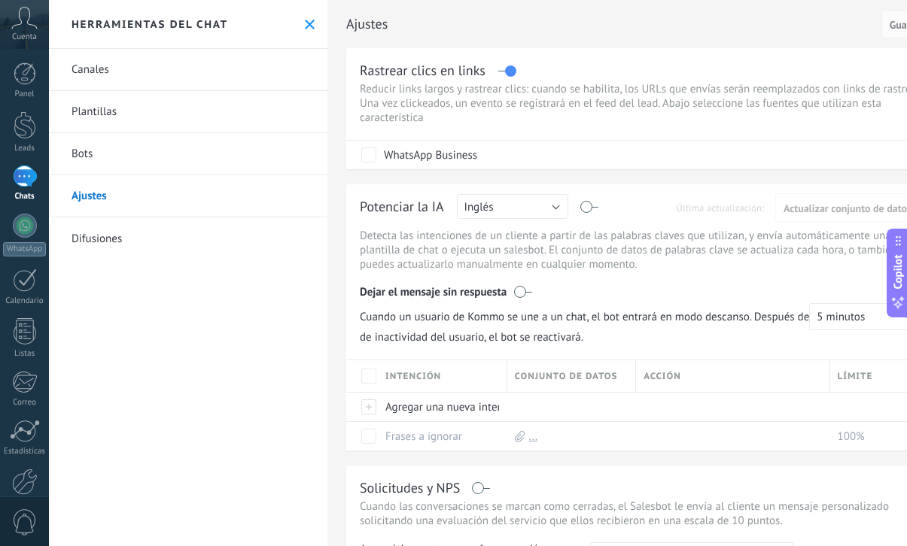
click at [127, 76] on link "Canales" at bounding box center [188, 70] width 278 height 42
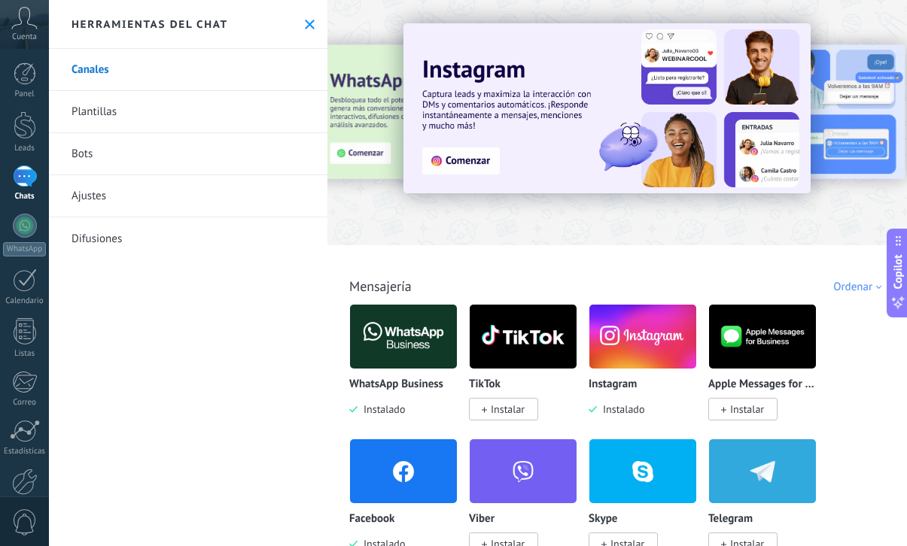
click at [415, 451] on img at bounding box center [403, 471] width 107 height 73
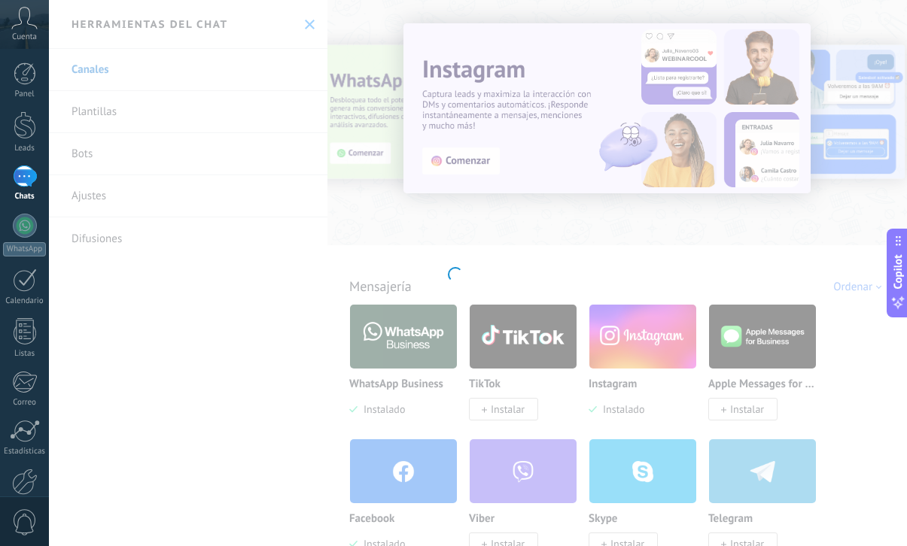
click at [415, 451] on div at bounding box center [453, 273] width 907 height 546
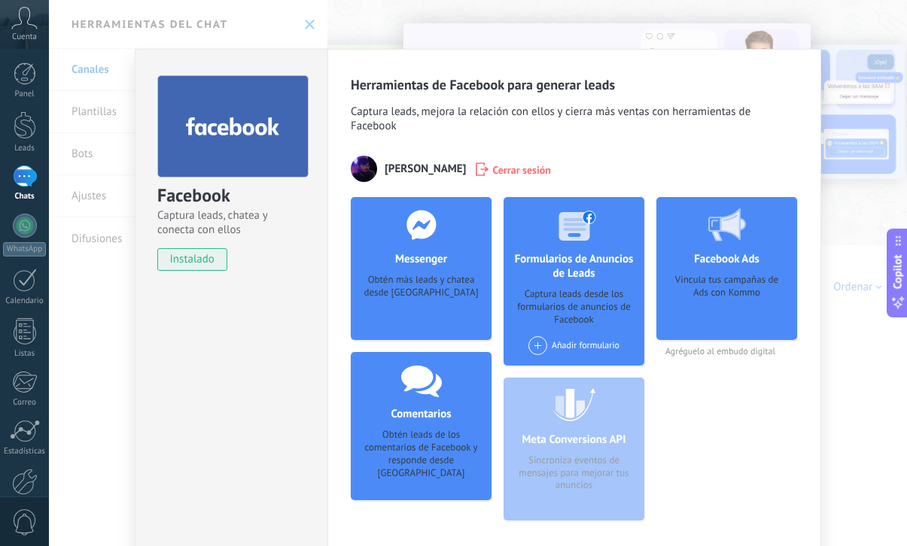
click at [587, 338] on div "Añadir formulario" at bounding box center [573, 345] width 91 height 19
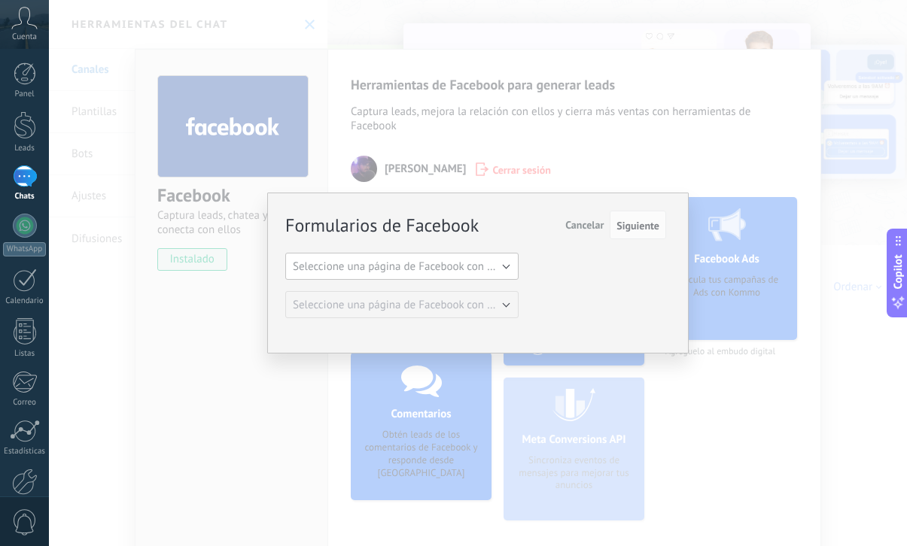
click at [503, 272] on span "Seleccione una página de Facebook con formas" at bounding box center [406, 267] width 227 height 14
click at [0, 0] on span "Seleccione una página de Facebook con formas" at bounding box center [0, 0] width 0 height 0
click at [503, 272] on span "Seleccione una página de Facebook con formas" at bounding box center [406, 267] width 227 height 14
click at [503, 272] on span "Seleccione una página de Facebook con formas" at bounding box center [394, 267] width 237 height 14
click at [503, 272] on span "Seleccione una página de Facebook con formas" at bounding box center [406, 267] width 227 height 14
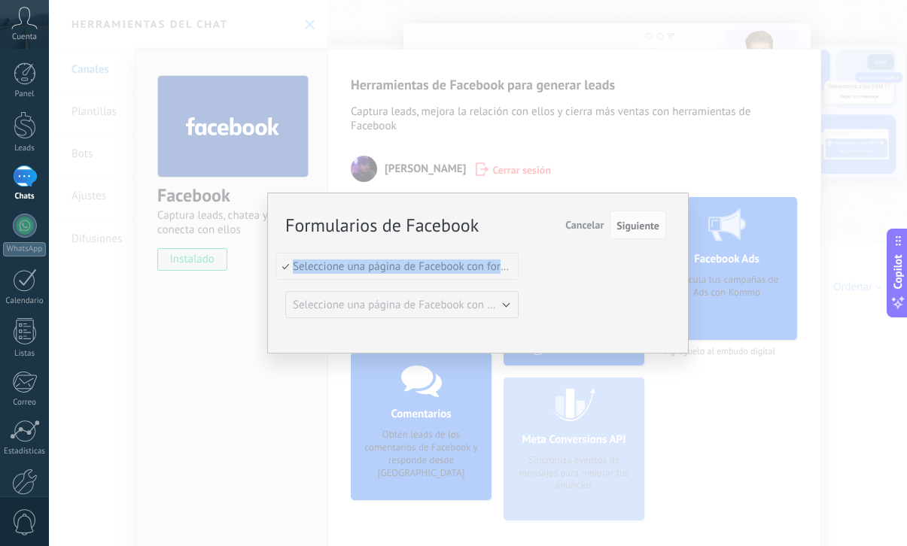
click at [503, 272] on span "Seleccione una página de Facebook con formas" at bounding box center [394, 267] width 237 height 14
click at [503, 272] on span "Seleccione una página de Facebook con formas" at bounding box center [406, 267] width 227 height 14
click at [598, 227] on span "Cancelar" at bounding box center [584, 225] width 38 height 14
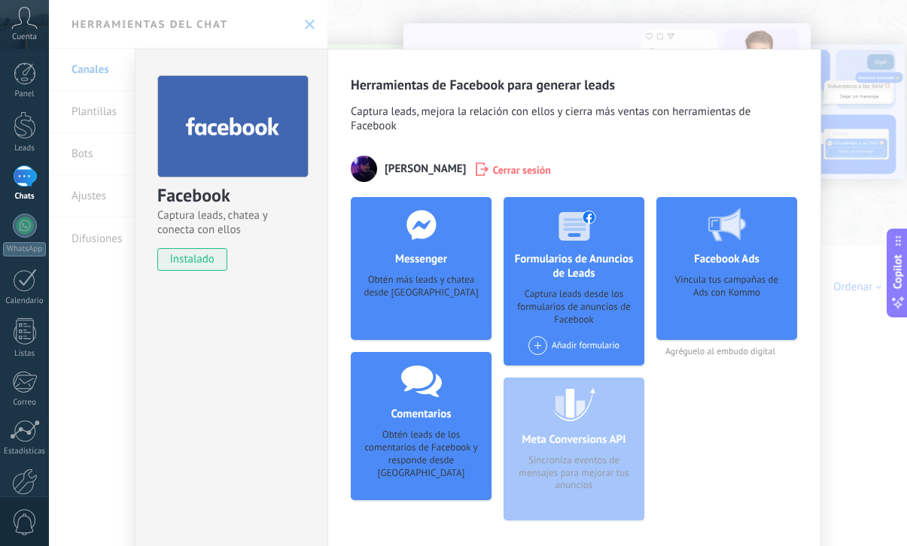
click at [492, 171] on span "Cerrar sesión" at bounding box center [521, 169] width 59 height 15
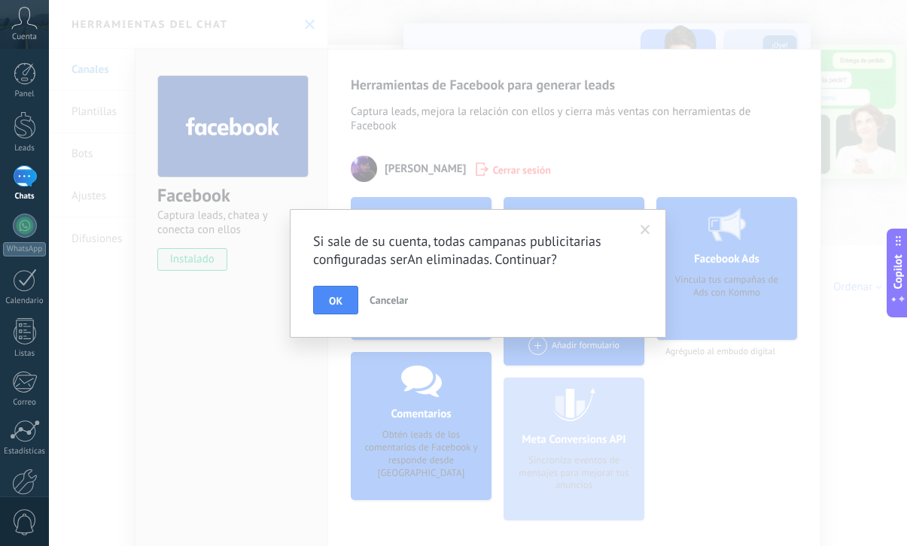
click at [651, 232] on span at bounding box center [645, 230] width 25 height 26
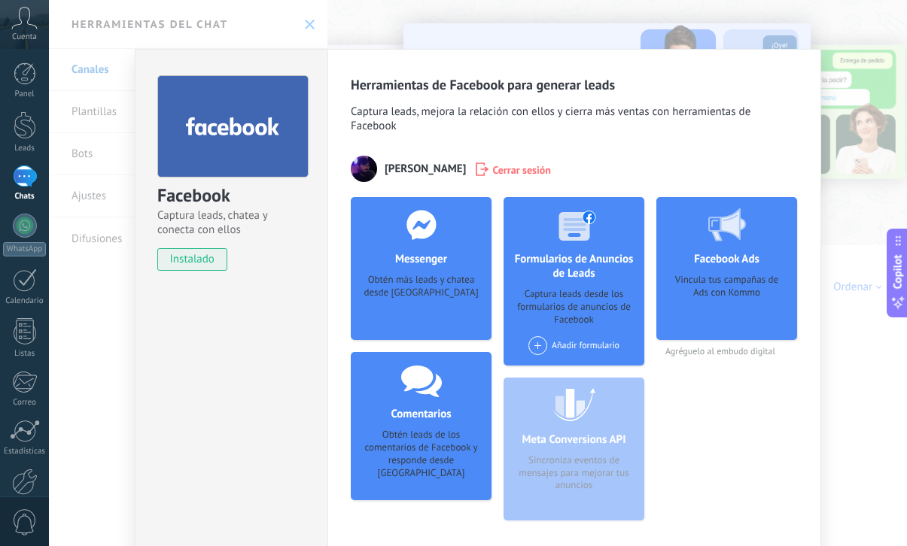
click at [492, 175] on span "Cerrar sesión" at bounding box center [521, 169] width 59 height 15
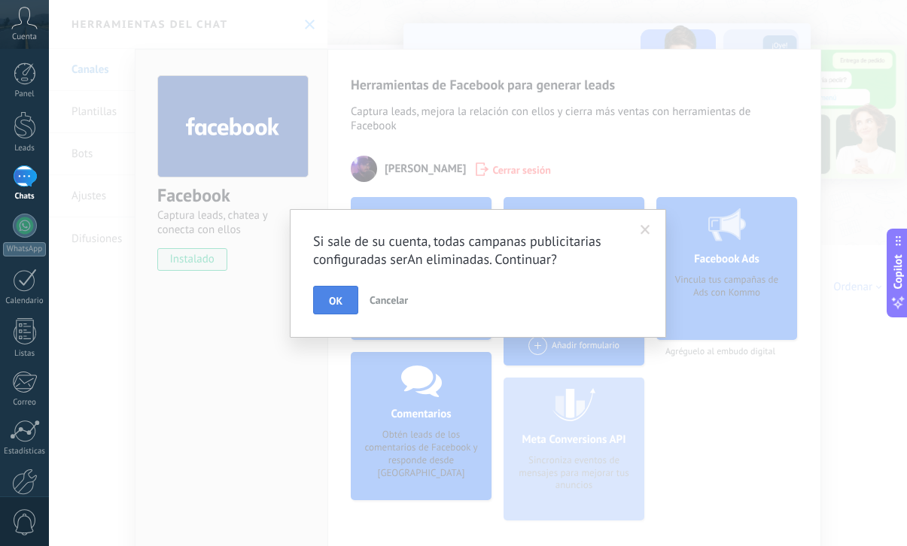
click at [330, 308] on button "OK" at bounding box center [335, 300] width 45 height 29
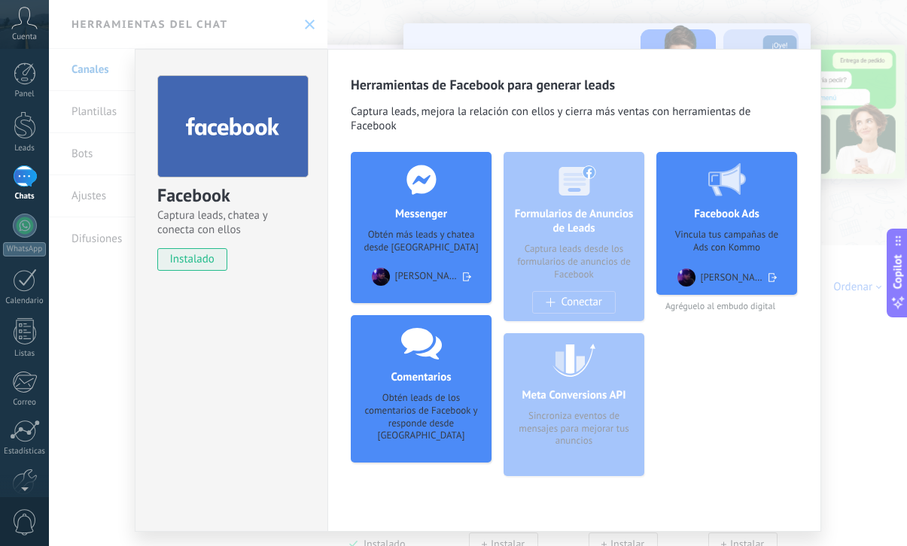
click at [22, 27] on icon at bounding box center [24, 18] width 26 height 23
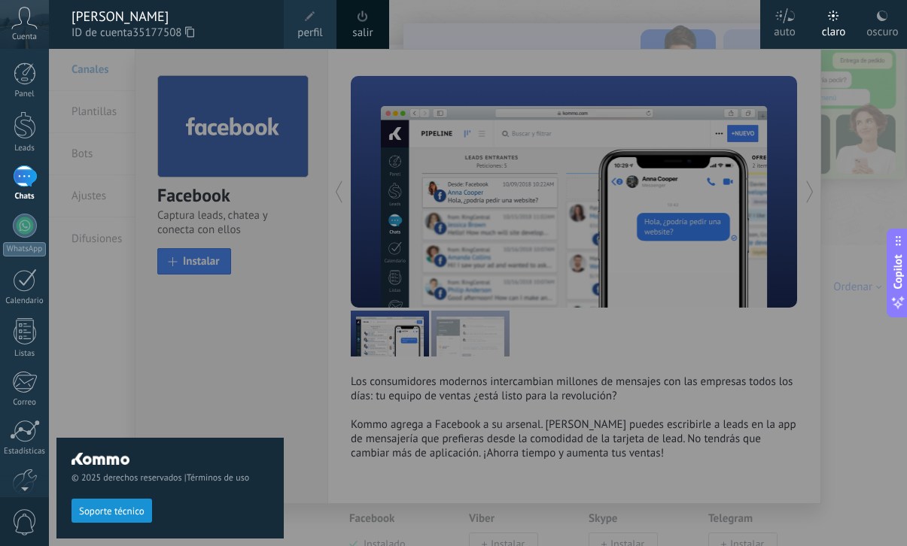
click at [375, 26] on div "salir" at bounding box center [362, 24] width 53 height 49
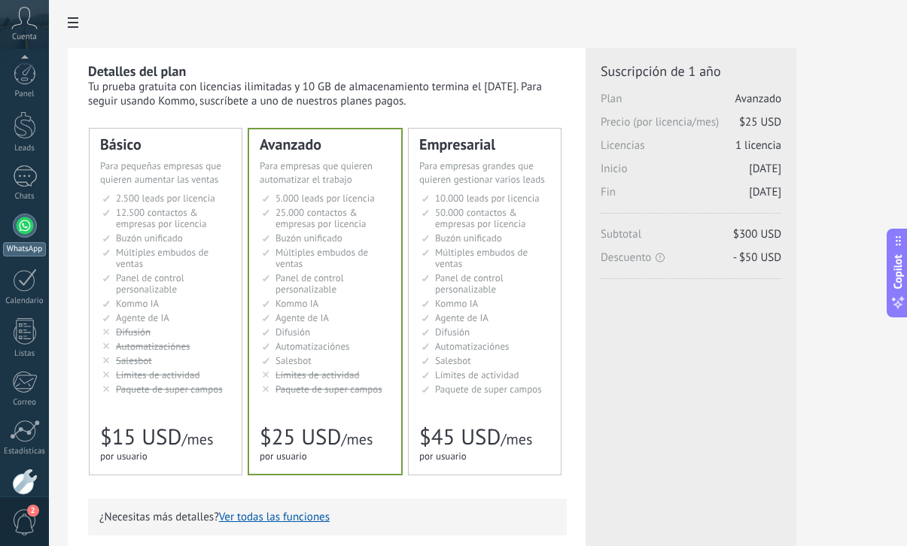
scroll to position [80, 0]
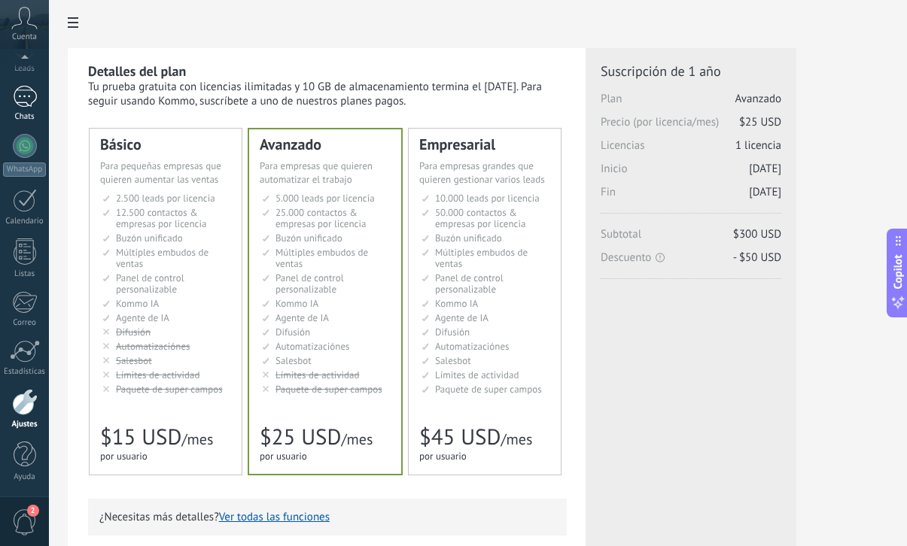
click at [34, 106] on div at bounding box center [25, 97] width 24 height 22
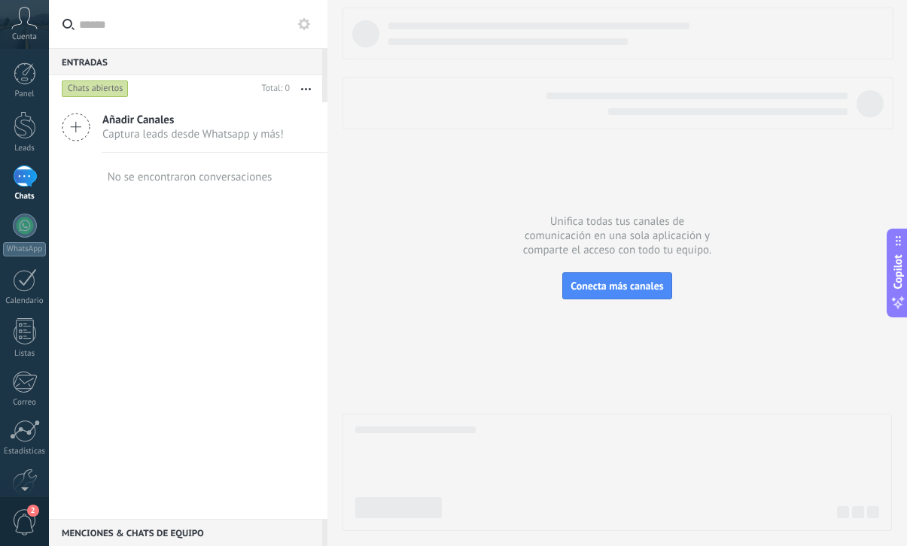
click at [199, 123] on span "Añadir Canales" at bounding box center [192, 120] width 181 height 14
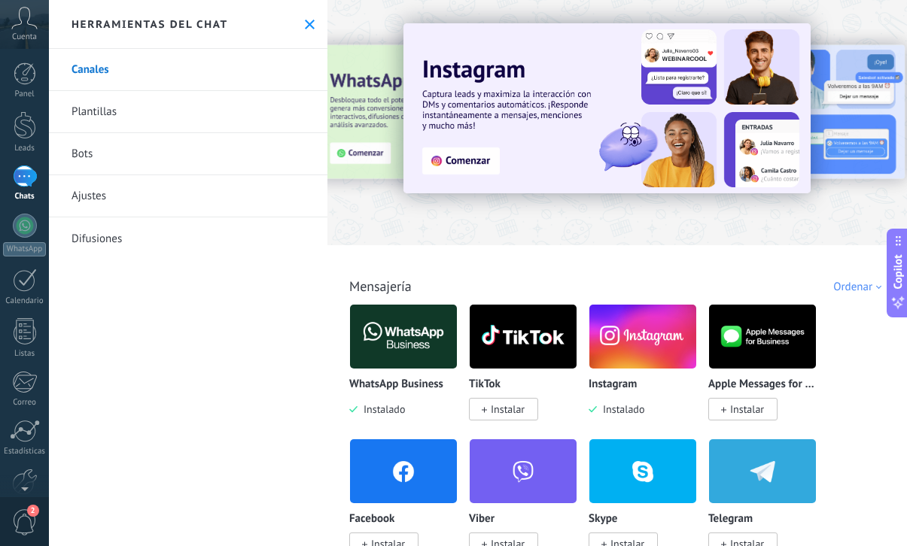
click at [396, 467] on img at bounding box center [403, 471] width 107 height 73
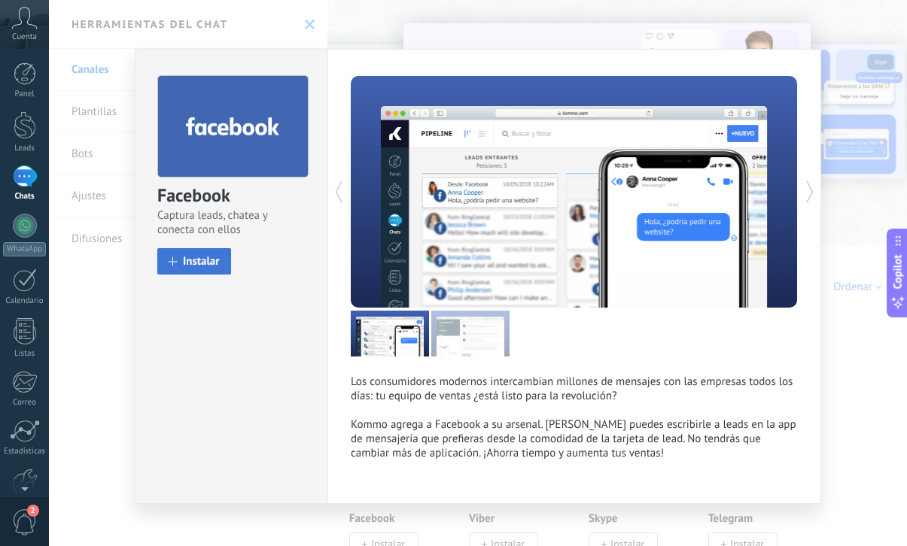
click at [220, 257] on button "Instalar" at bounding box center [194, 261] width 74 height 26
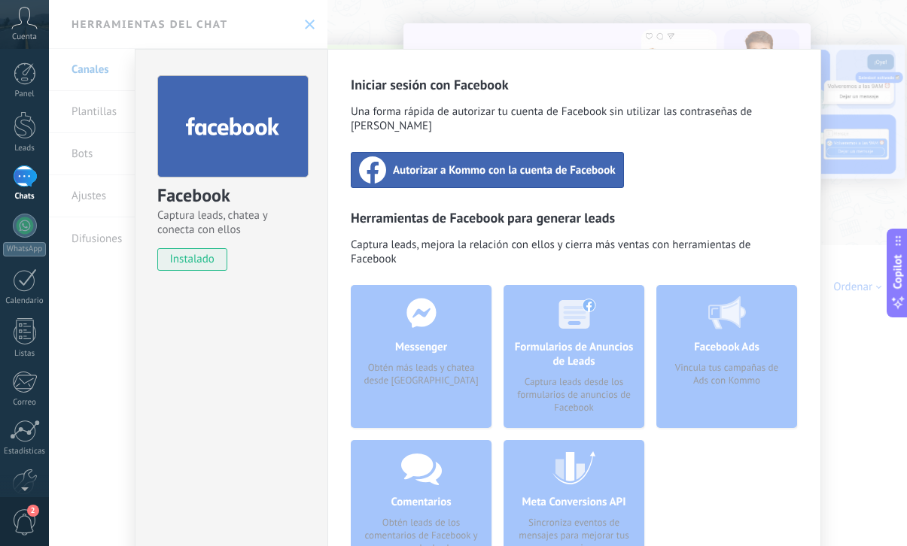
click at [465, 166] on div "Autorizar a Kommo con la cuenta de Facebook" at bounding box center [487, 170] width 273 height 36
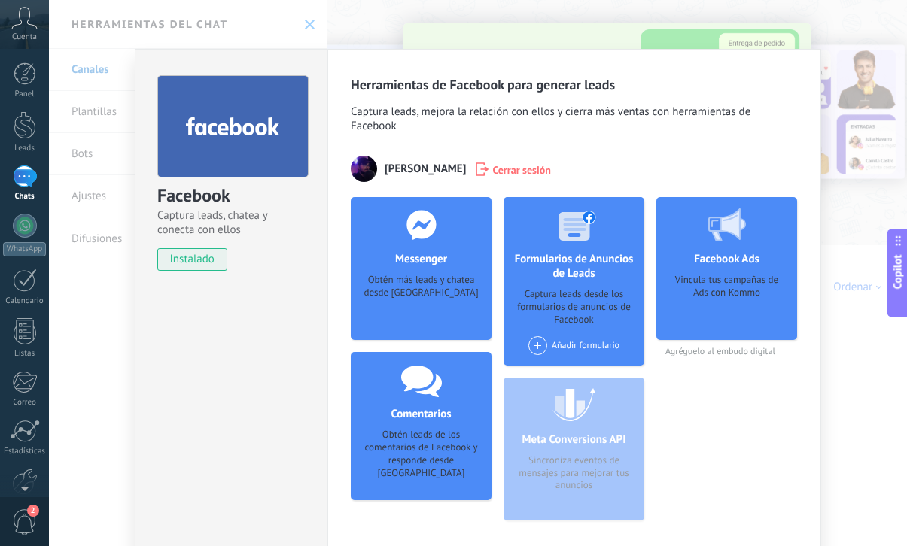
click at [567, 349] on div "Añadir formulario" at bounding box center [573, 345] width 91 height 19
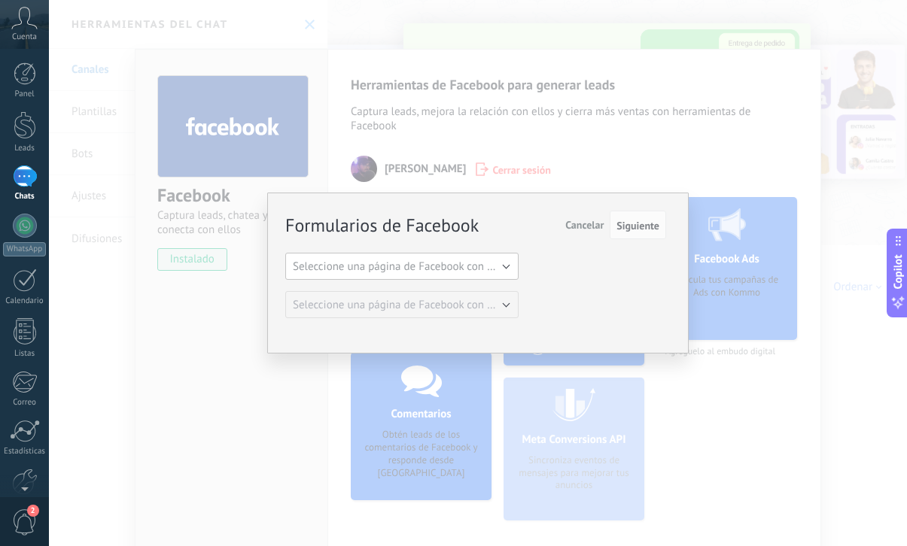
click at [485, 263] on span "Seleccione una página de Facebook con formas" at bounding box center [406, 267] width 227 height 14
click at [502, 272] on span "Seleccione una página de Facebook con formas" at bounding box center [394, 267] width 237 height 14
click at [500, 277] on button "Seleccione una página de Facebook con formas" at bounding box center [401, 266] width 233 height 27
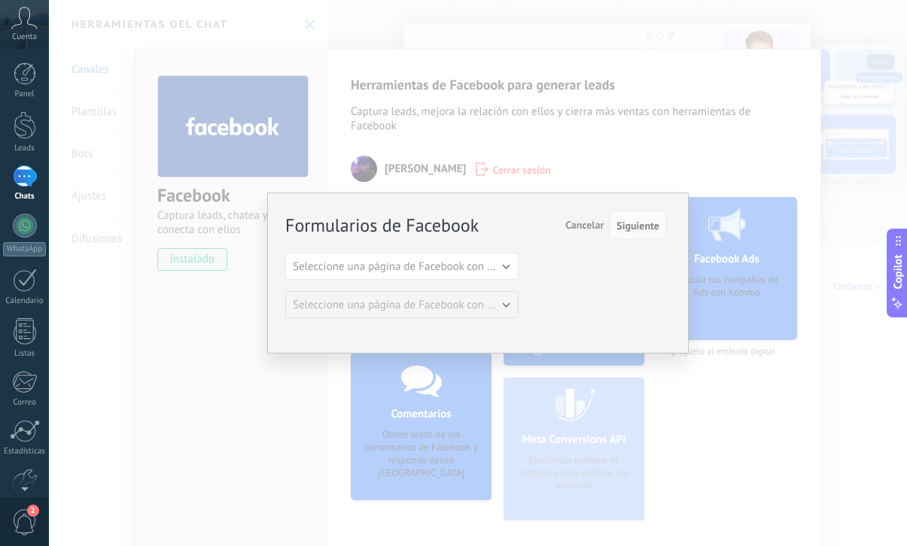
click at [499, 281] on div "Formularios de Facebook Siguiente Cancelar Seleccione una página de Facebook co…" at bounding box center [475, 265] width 381 height 106
click at [495, 273] on button "Seleccione una página de Facebook con formas" at bounding box center [401, 266] width 233 height 27
click at [594, 224] on span "Cancelar" at bounding box center [584, 225] width 38 height 14
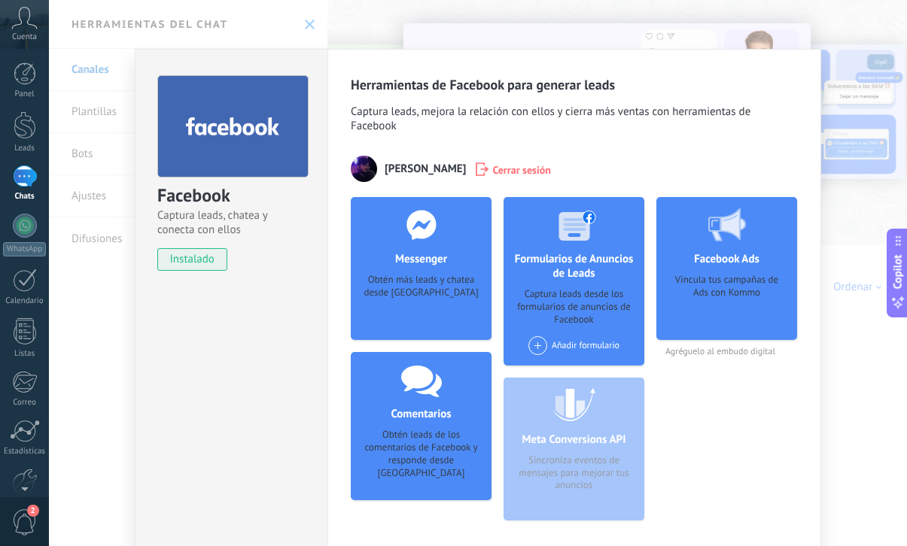
click at [857, 306] on div "Facebook Captura leads, chatea y conecta con ellos instalado Desinstalar Herram…" at bounding box center [478, 273] width 858 height 546
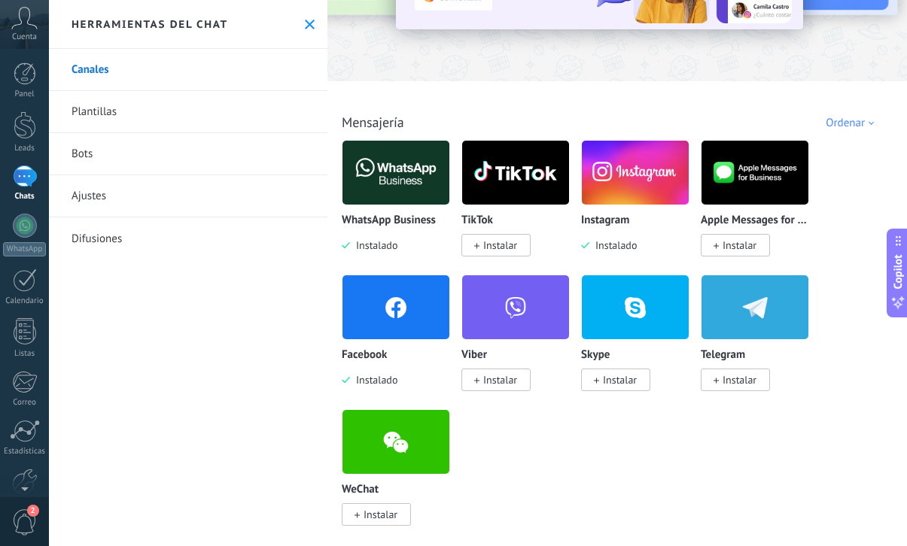
scroll to position [173, 13]
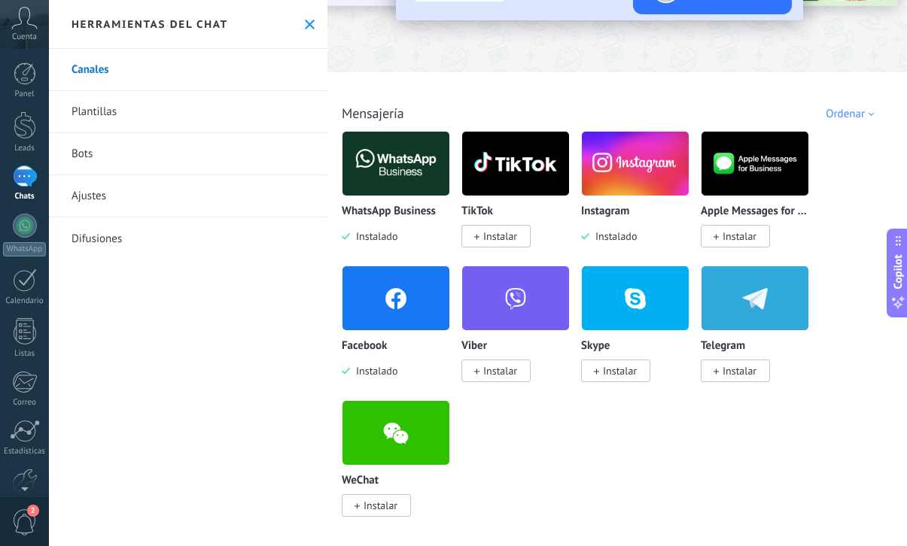
click at [143, 198] on link "Ajustes" at bounding box center [188, 196] width 278 height 42
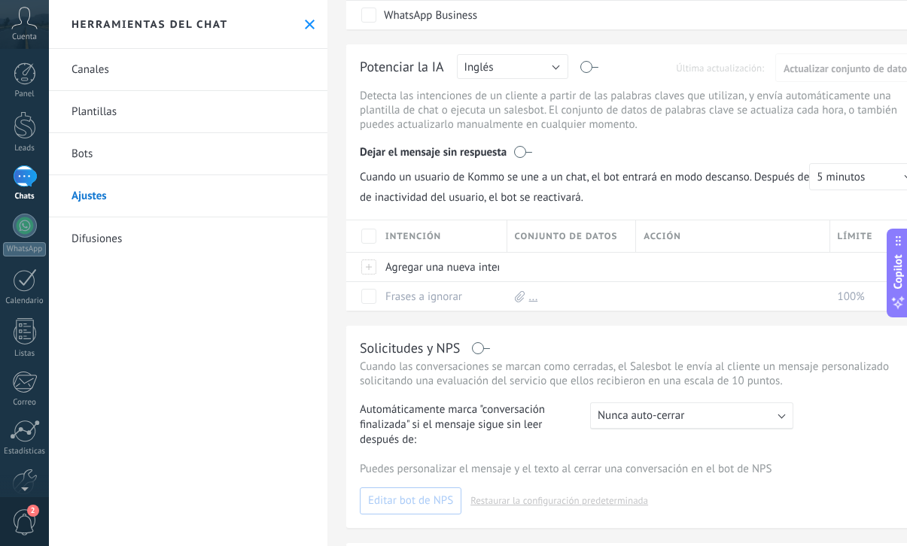
scroll to position [387, 0]
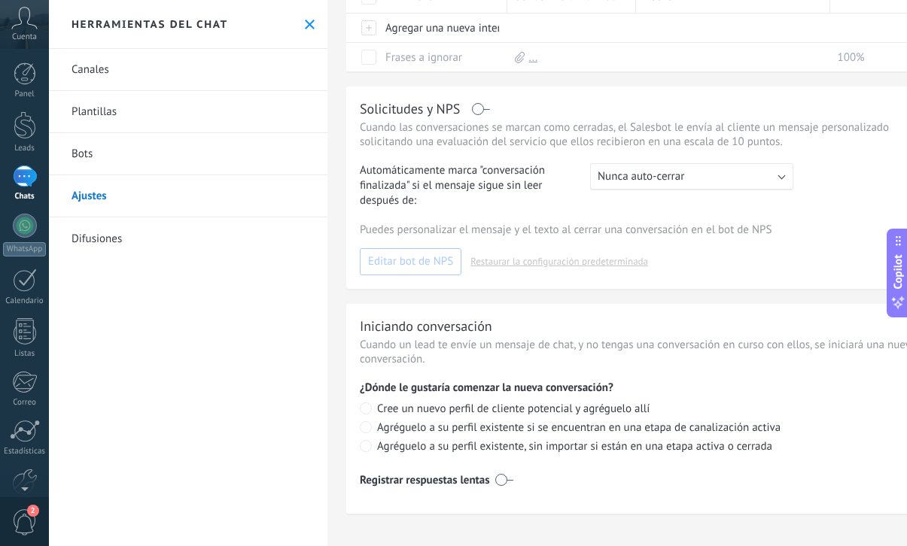
click at [141, 112] on link "Plantillas" at bounding box center [188, 112] width 278 height 42
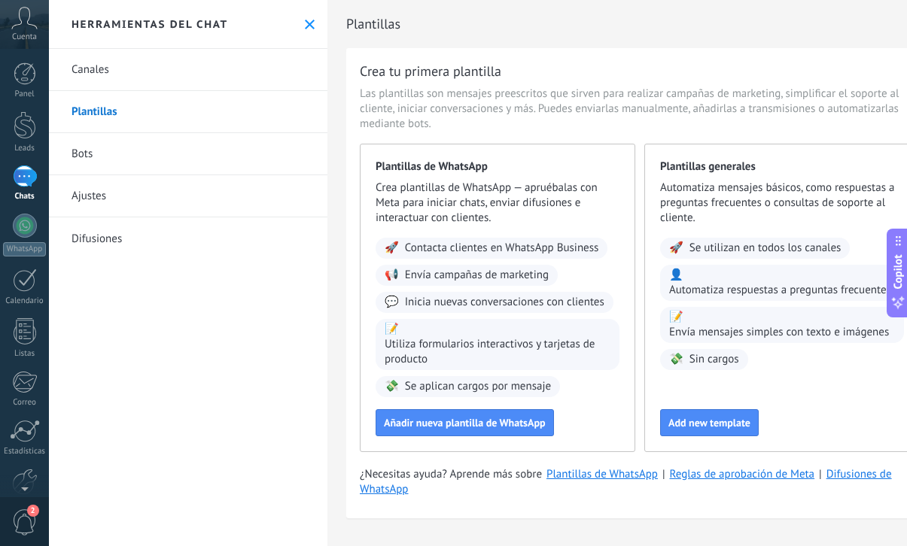
click at [164, 83] on link "Canales" at bounding box center [188, 70] width 278 height 42
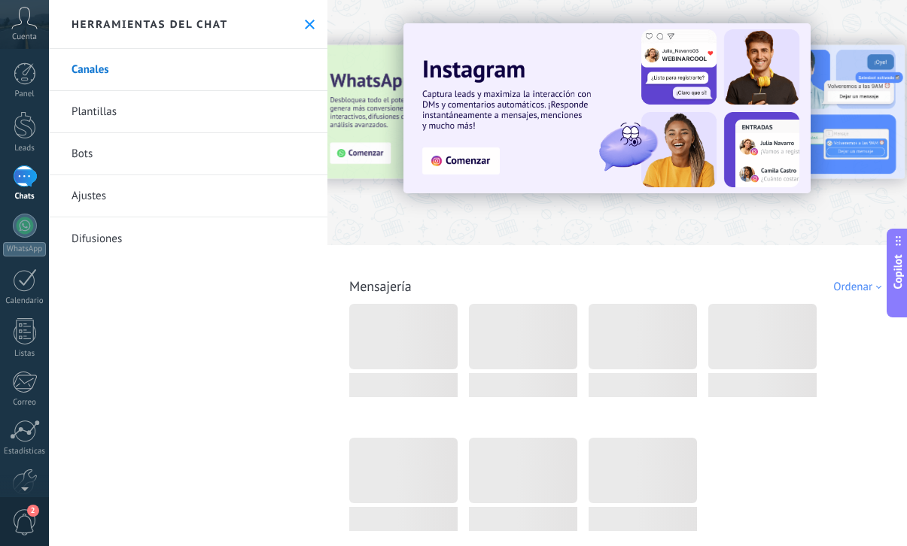
click at [154, 230] on link "Difusiones" at bounding box center [188, 238] width 278 height 42
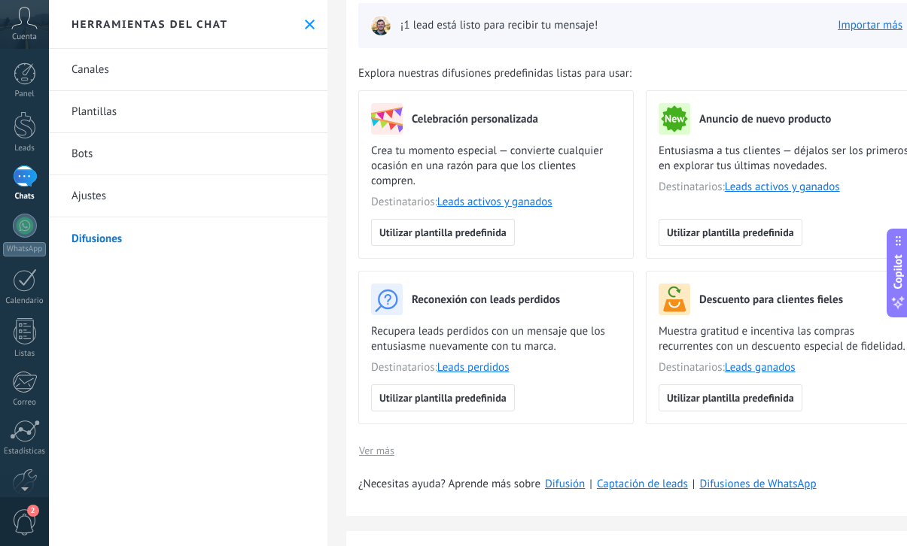
scroll to position [93, 50]
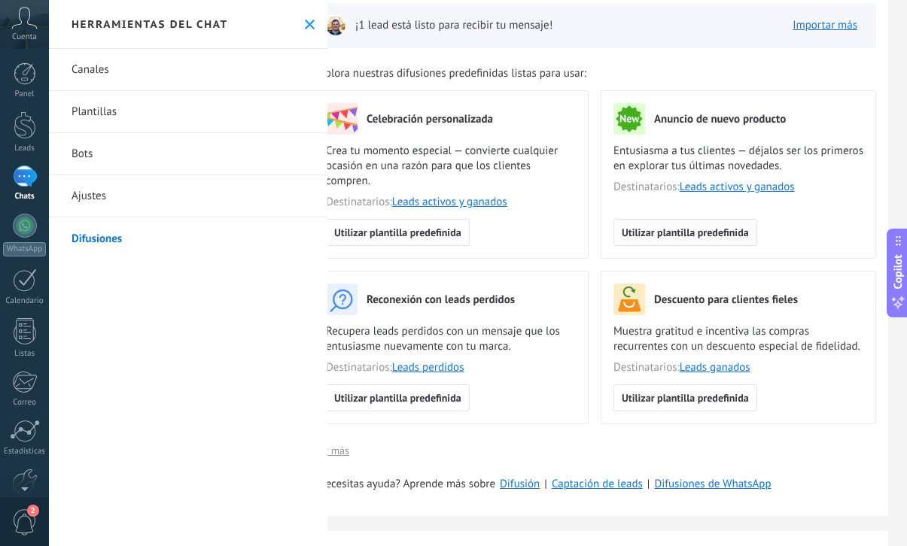
click at [679, 238] on span "Utilizar plantilla predefinida" at bounding box center [684, 232] width 127 height 11
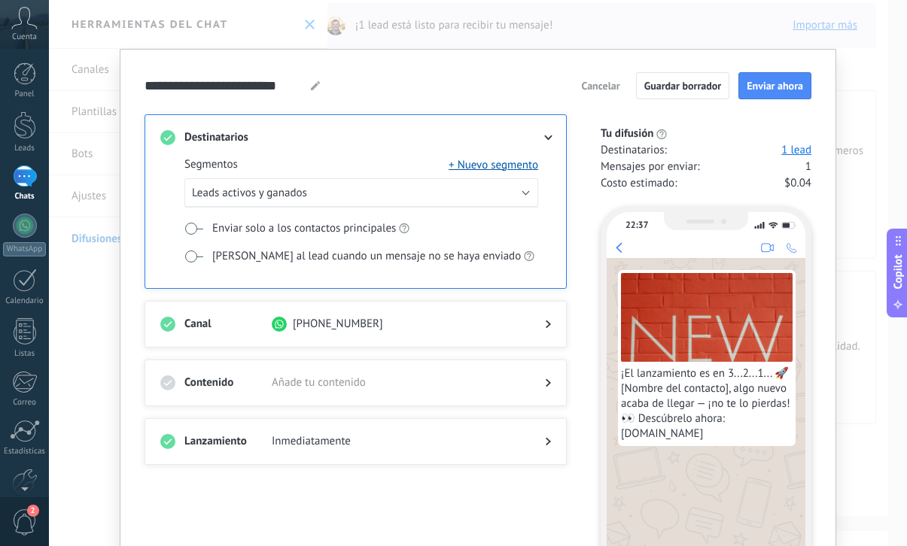
click at [589, 91] on span "Cancelar" at bounding box center [600, 86] width 38 height 11
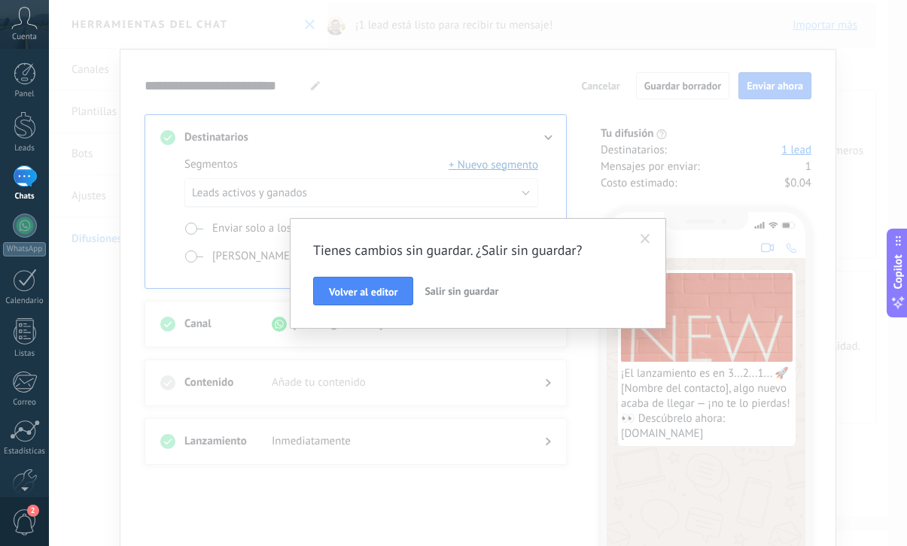
click at [467, 283] on button "Salir sin guardar" at bounding box center [461, 291] width 86 height 29
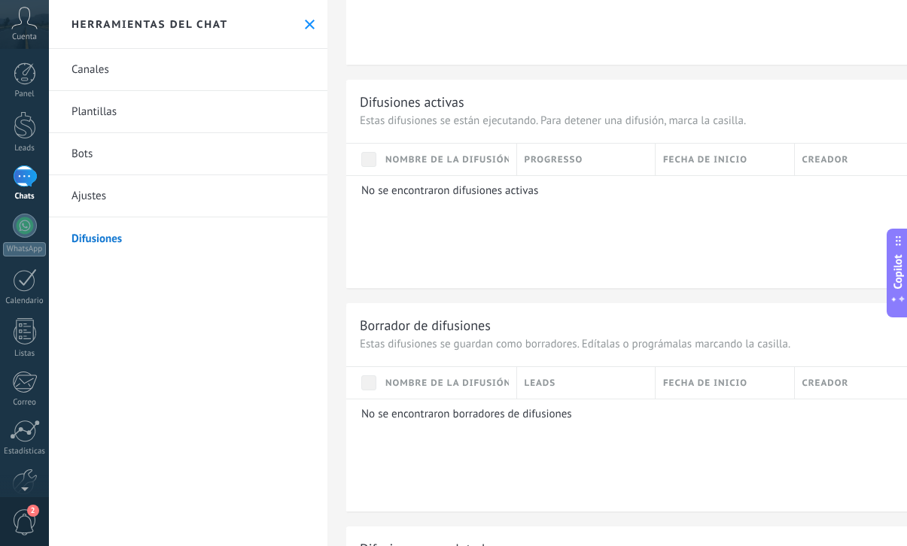
scroll to position [0, 0]
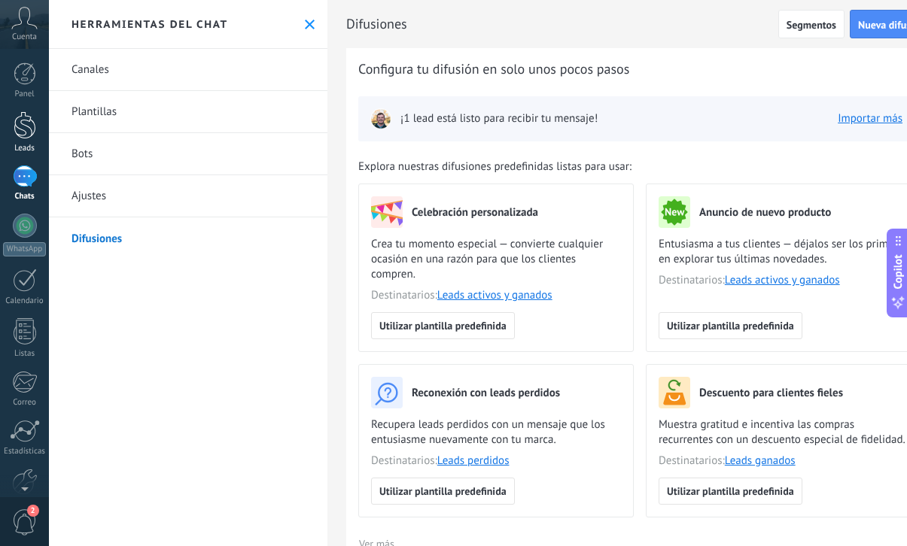
click at [20, 129] on div at bounding box center [25, 125] width 23 height 28
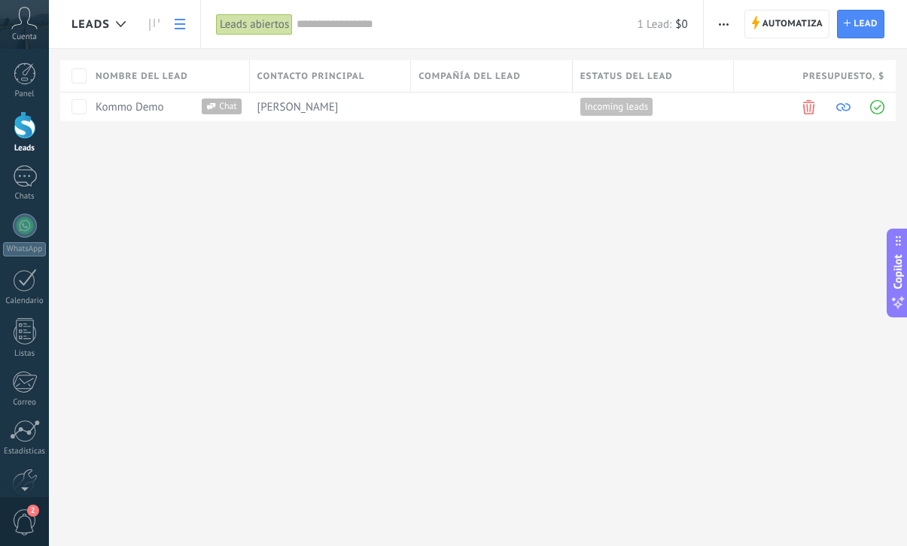
click at [126, 81] on span "Nombre del lead" at bounding box center [142, 76] width 93 height 14
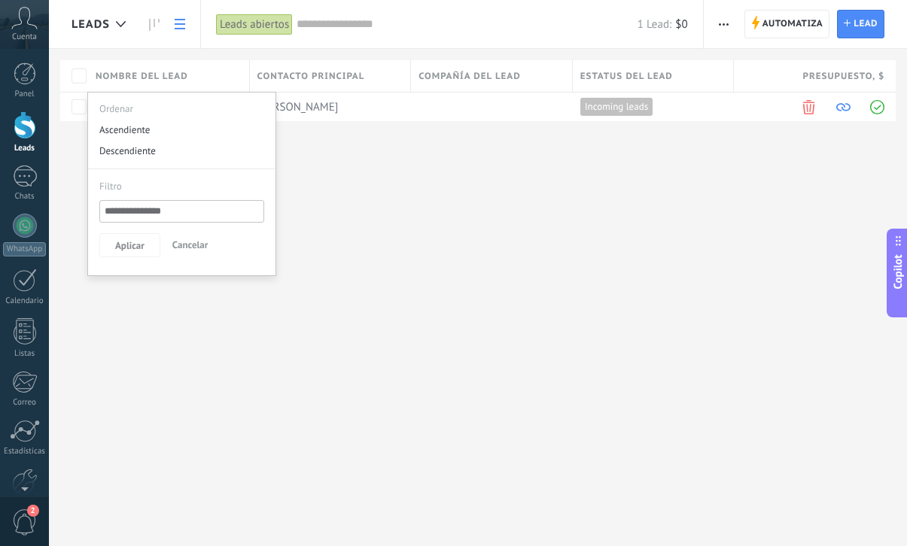
click at [126, 81] on span "Nombre del lead" at bounding box center [142, 76] width 93 height 14
click at [344, 237] on div "Leads Automatiza Nueva difusión Editar embudo Imprimir Ajustes de la lista Impo…" at bounding box center [478, 273] width 858 height 546
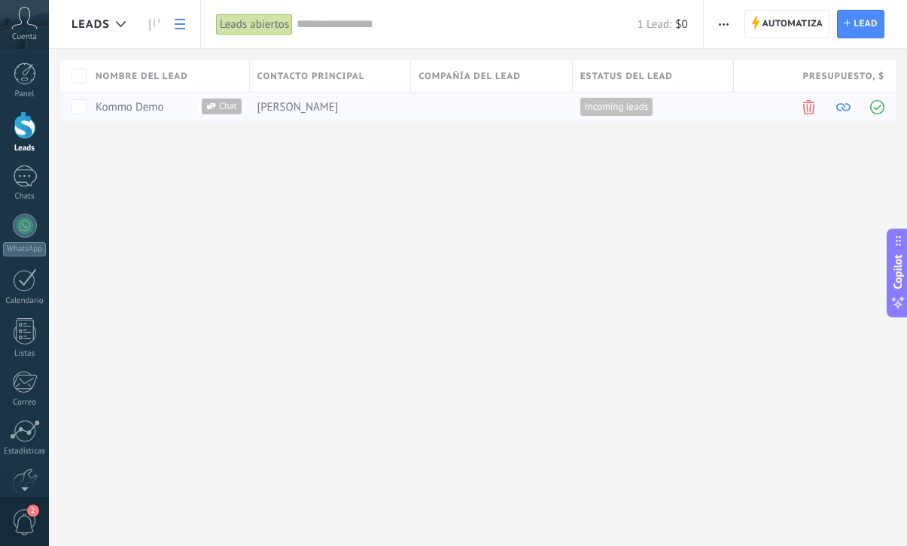
click at [209, 112] on div "Chat" at bounding box center [221, 107] width 39 height 16
click at [808, 109] on span at bounding box center [808, 107] width 14 height 14
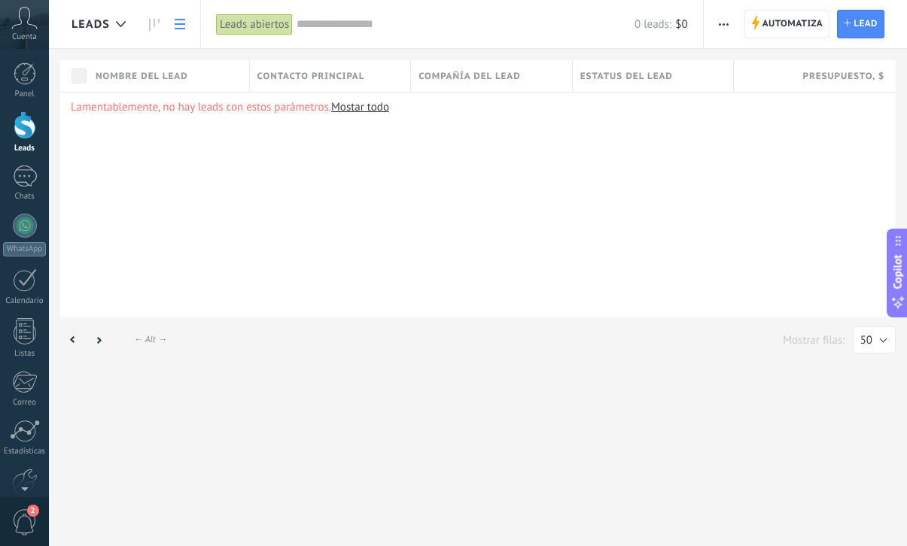
click at [337, 72] on span "Contacto principal" at bounding box center [311, 76] width 108 height 14
click at [519, 166] on div "Lamentablemente, no hay leads con estos parámetros. [GEOGRAPHIC_DATA] todo" at bounding box center [477, 205] width 835 height 226
click at [494, 90] on div "Compañía del lead" at bounding box center [491, 76] width 161 height 32
click at [492, 67] on div "Compañía del lead" at bounding box center [491, 76] width 161 height 32
click at [496, 59] on div "Leads Automatiza Nueva difusión Editar embudo Imprimir Importar Exportar Buscar…" at bounding box center [478, 183] width 858 height 366
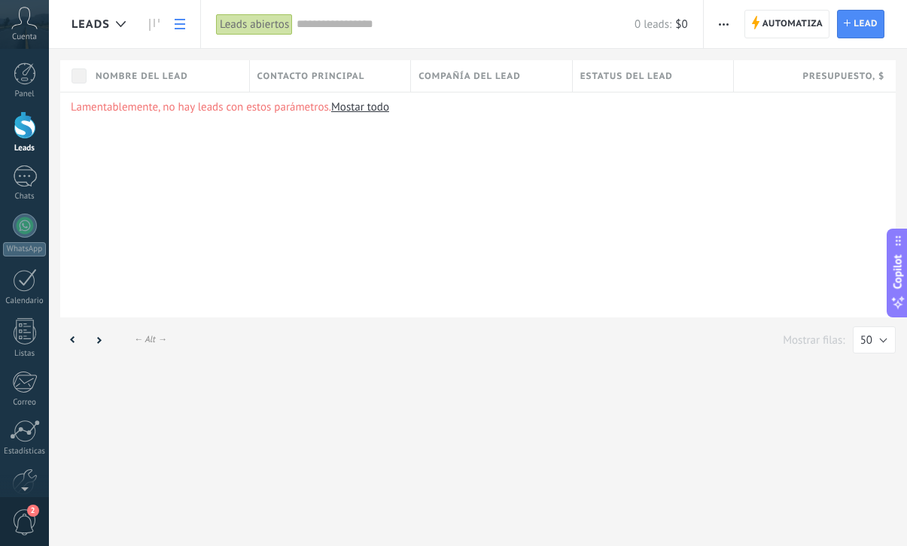
click at [506, 99] on div "Lamentablemente, no hay leads con estos parámetros. [GEOGRAPHIC_DATA] todo" at bounding box center [477, 205] width 835 height 226
click at [648, 79] on span "Estatus del lead" at bounding box center [626, 76] width 93 height 14
click at [826, 79] on span "Presupuesto , $" at bounding box center [843, 76] width 82 height 14
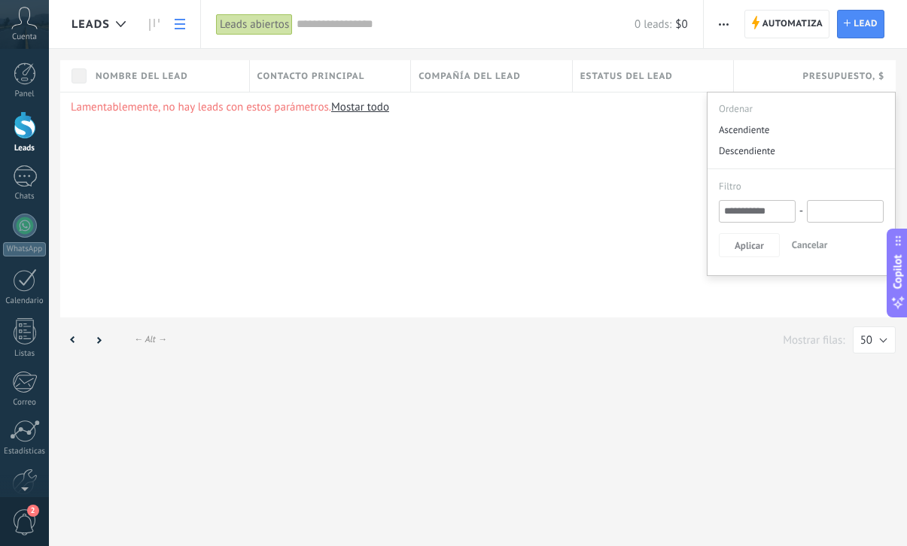
click at [795, 74] on div "Presupuesto , $" at bounding box center [815, 76] width 162 height 32
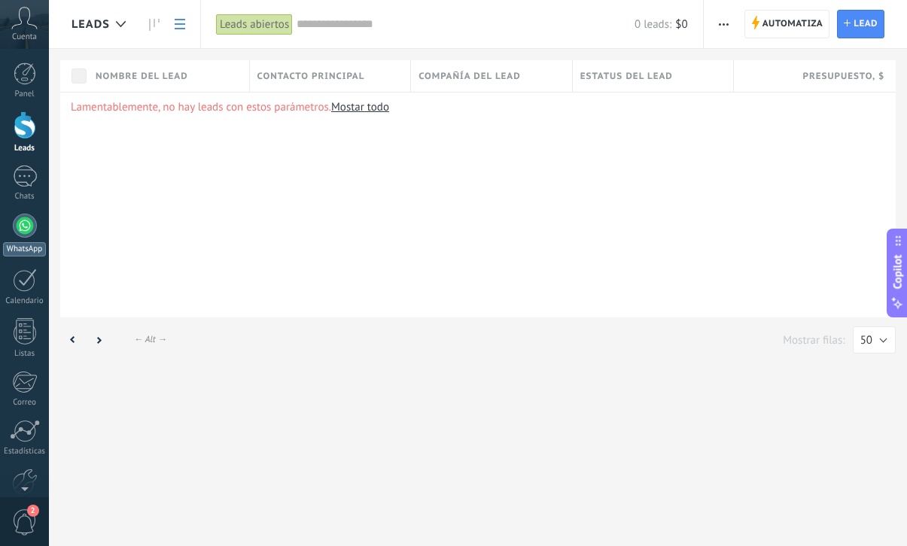
click at [33, 239] on link "WhatsApp" at bounding box center [24, 235] width 49 height 43
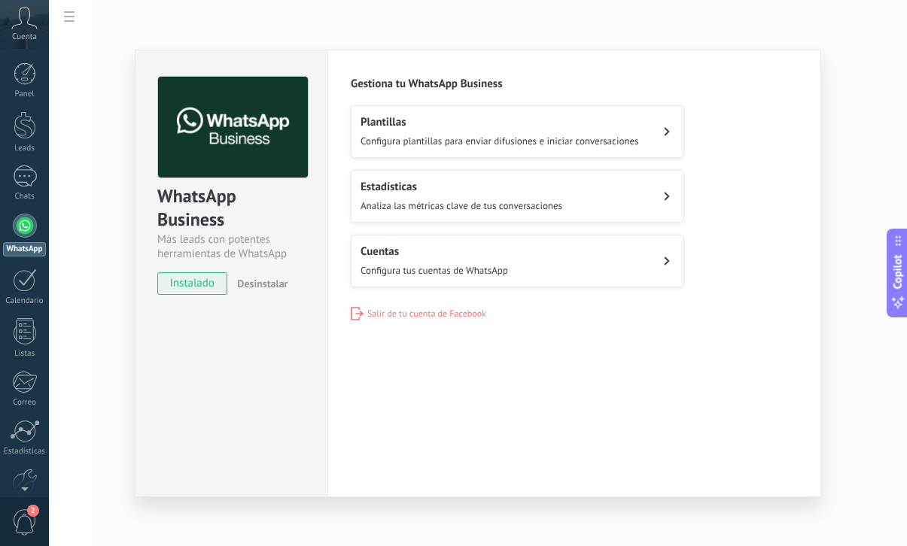
click at [846, 217] on div "WhatsApp Business Más leads con potentes herramientas de WhatsApp instalado Des…" at bounding box center [478, 273] width 858 height 546
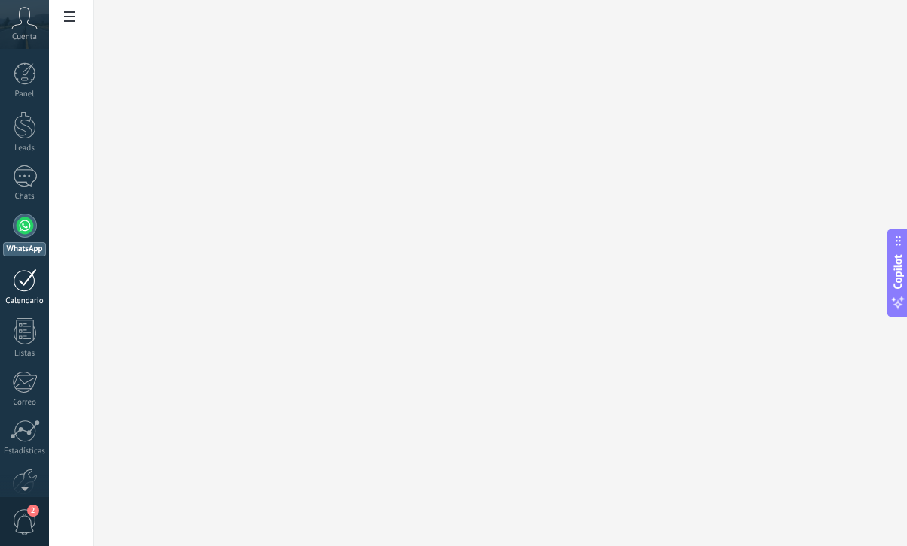
click at [25, 284] on div at bounding box center [25, 280] width 24 height 23
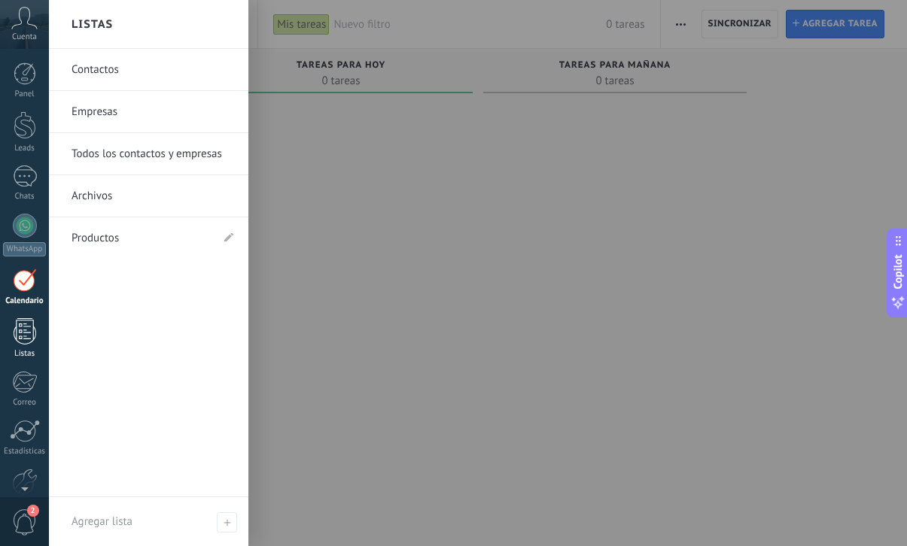
click at [27, 345] on link "Listas" at bounding box center [24, 338] width 49 height 41
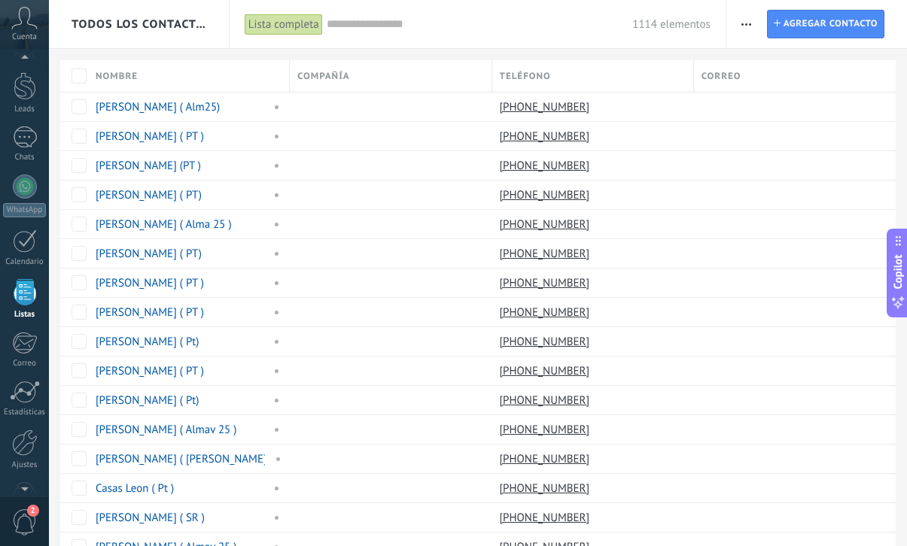
click at [742, 29] on span "button" at bounding box center [746, 24] width 10 height 29
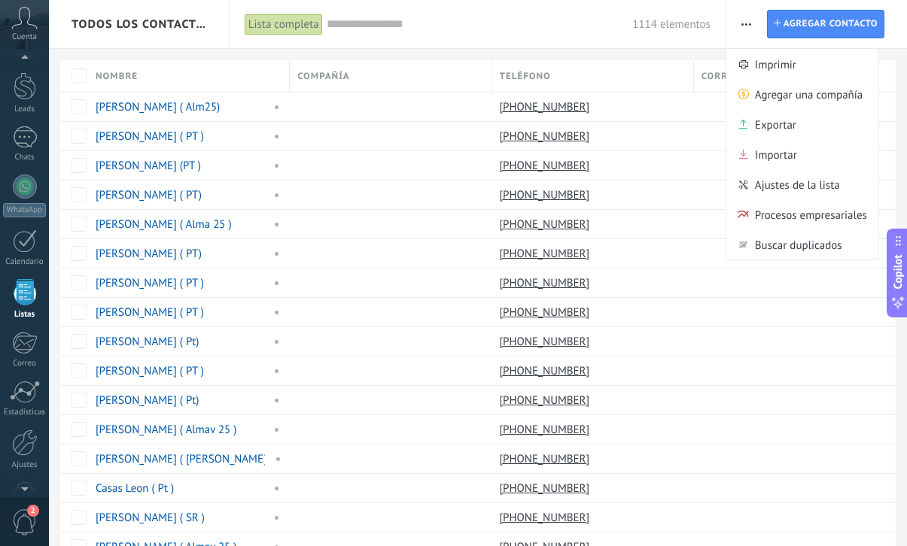
click at [742, 28] on span "button" at bounding box center [746, 24] width 10 height 29
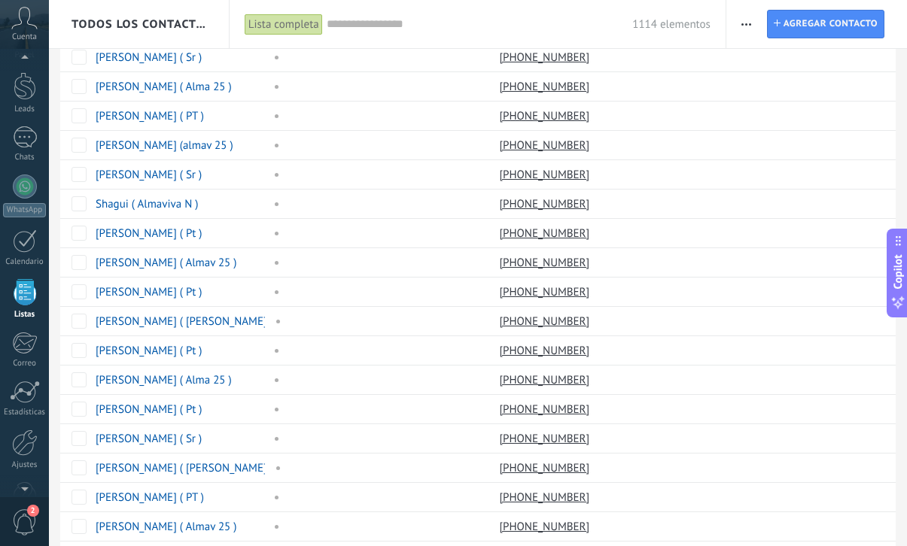
scroll to position [1062, 0]
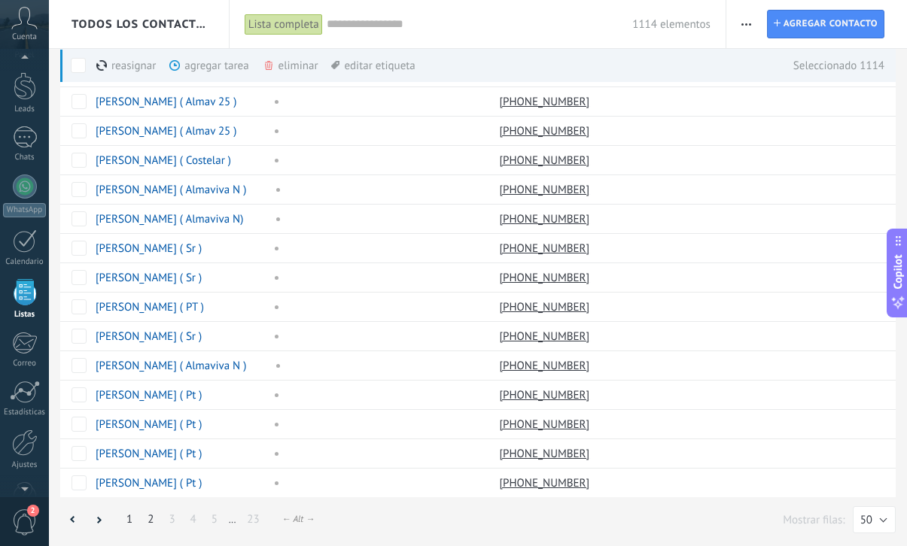
click at [148, 524] on link "2" at bounding box center [150, 519] width 21 height 29
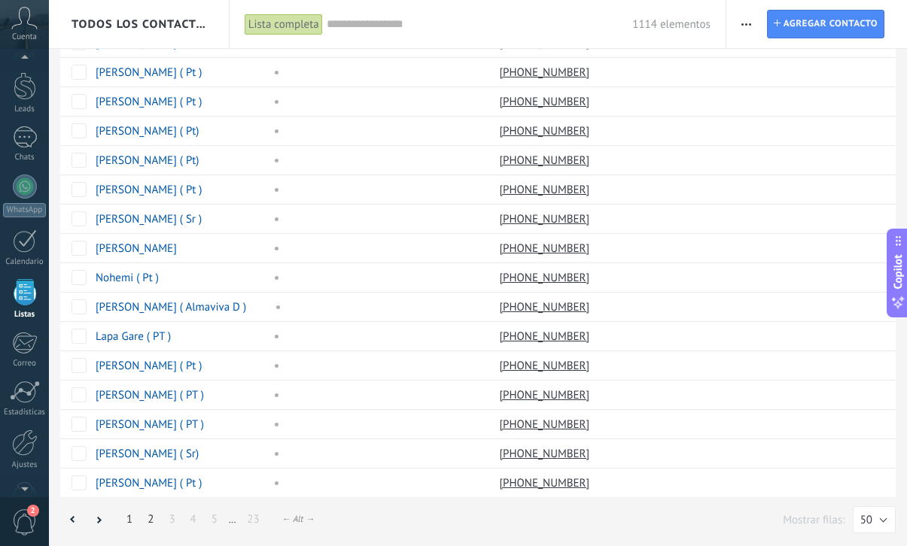
click at [126, 520] on link "1" at bounding box center [129, 519] width 21 height 29
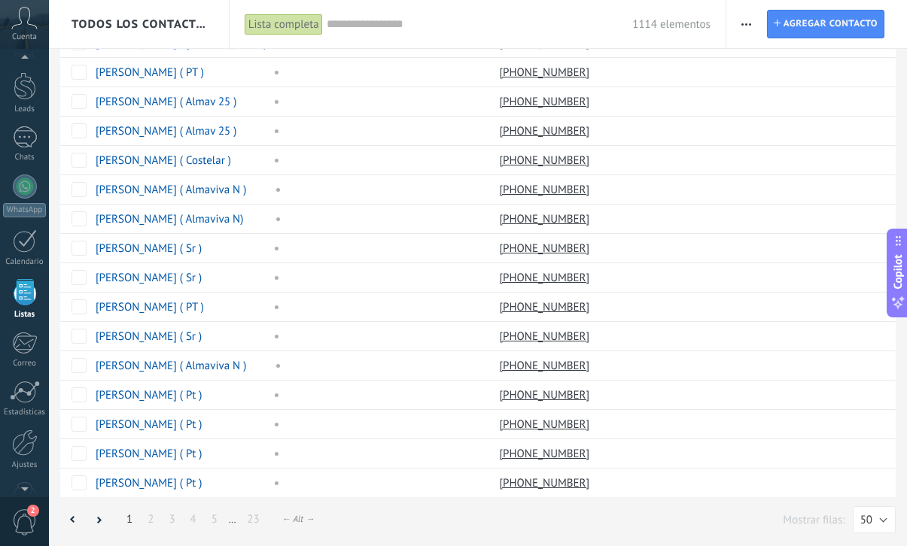
click at [135, 10] on div "Todos los contactos y empresas" at bounding box center [139, 24] width 136 height 48
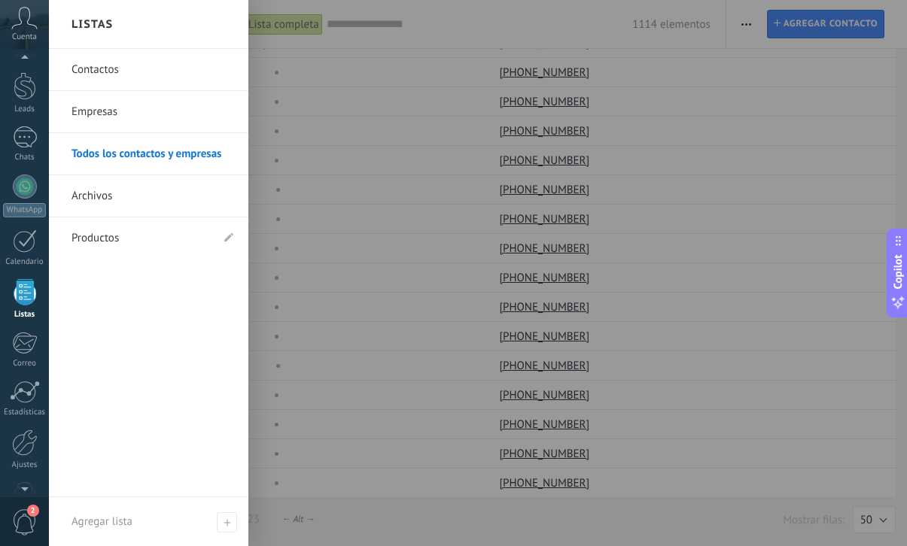
click at [128, 85] on link "Contactos" at bounding box center [152, 70] width 162 height 42
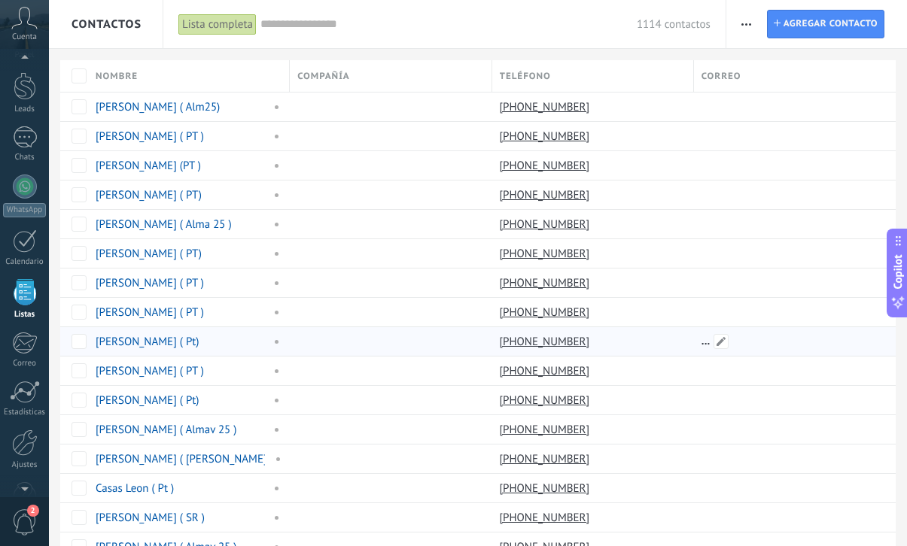
click at [834, 336] on div at bounding box center [789, 341] width 190 height 29
click at [71, 46] on div "Contactos" at bounding box center [106, 24] width 70 height 48
